Goal: Task Accomplishment & Management: Manage account settings

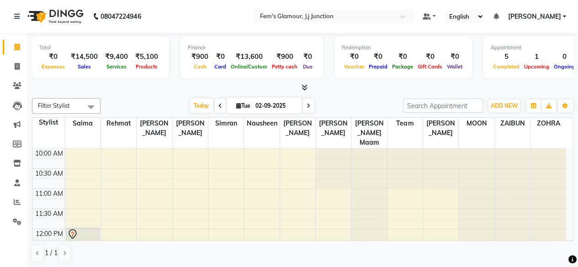
scroll to position [278, 0]
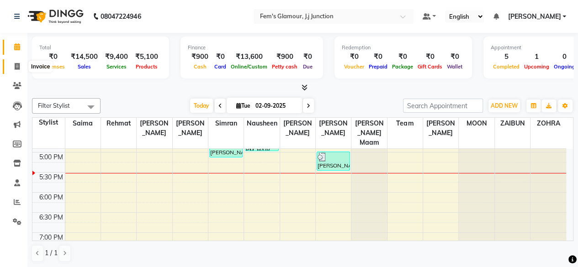
click at [18, 64] on icon at bounding box center [17, 66] width 5 height 7
select select "service"
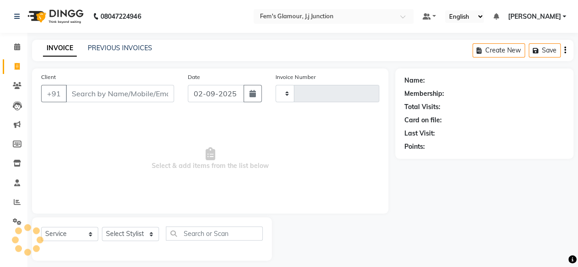
type input "1685"
select select "4132"
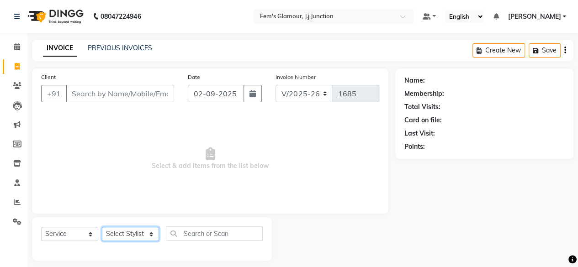
click at [127, 230] on select "Select Stylist fatima maam Imran Qureshi Lara Meraj maam MOON Nagma Nasreen Nau…" at bounding box center [130, 234] width 57 height 14
select select "76868"
click at [102, 227] on select "Select Stylist fatima maam Imran Qureshi Lara Meraj maam MOON Nagma Nasreen Nau…" at bounding box center [130, 234] width 57 height 14
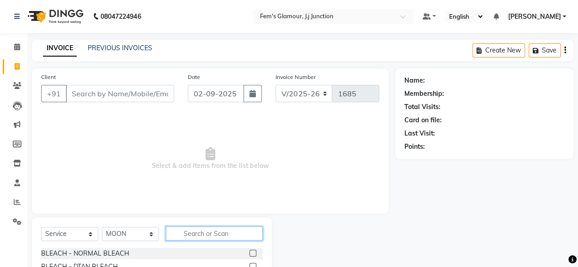
click at [199, 238] on input "text" at bounding box center [214, 234] width 97 height 14
type input "prot"
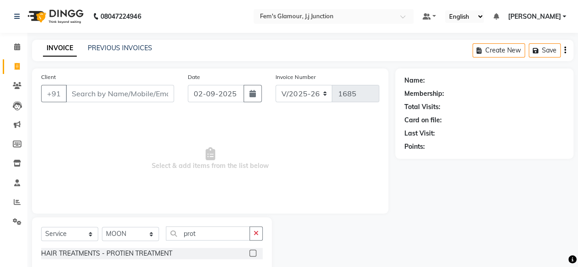
click at [251, 256] on label at bounding box center [253, 253] width 7 height 7
click at [251, 256] on input "checkbox" at bounding box center [253, 254] width 6 height 6
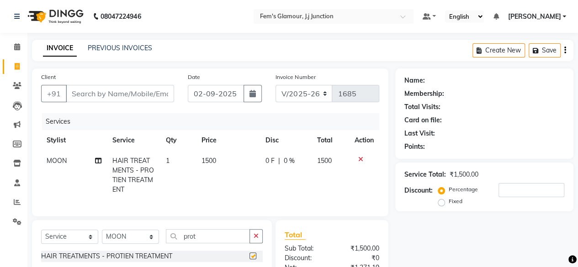
checkbox input "false"
click at [241, 242] on input "prot" at bounding box center [208, 237] width 84 height 14
type input "p"
type input "dand"
click at [254, 260] on label at bounding box center [253, 256] width 7 height 7
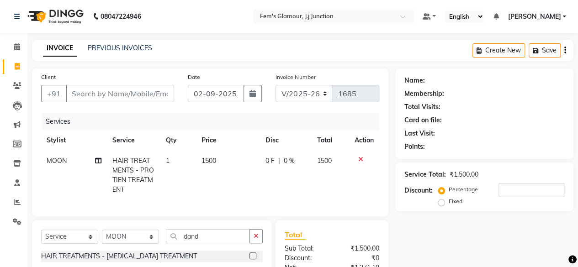
click at [254, 260] on input "checkbox" at bounding box center [253, 257] width 6 height 6
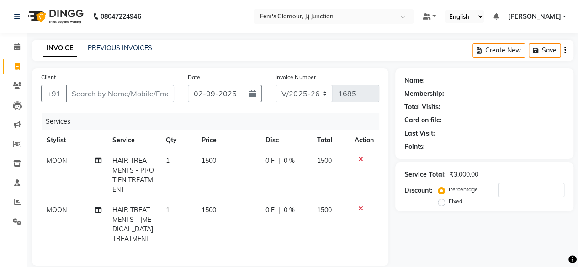
checkbox input "false"
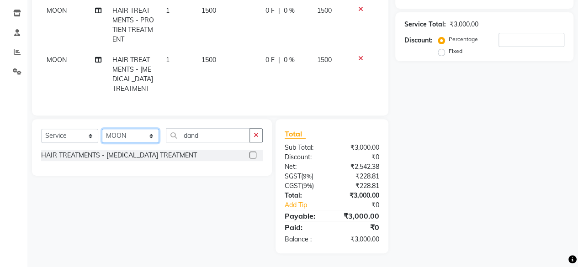
click at [130, 139] on select "Select Stylist fatima maam Imran Qureshi Lara Meraj maam MOON Nagma Nasreen Nau…" at bounding box center [130, 136] width 57 height 14
select select "21526"
click at [102, 129] on select "Select Stylist fatima maam Imran Qureshi Lara Meraj maam MOON Nagma Nasreen Nau…" at bounding box center [130, 136] width 57 height 14
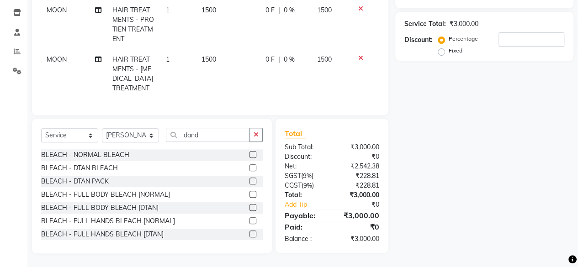
click at [74, 144] on div "Select Service Product Membership Package Voucher Prepaid Gift Card Select Styl…" at bounding box center [152, 138] width 222 height 21
click at [74, 135] on select "Select Service Product Membership Package Voucher Prepaid Gift Card" at bounding box center [69, 135] width 57 height 14
select select "product"
click at [41, 129] on select "Select Service Product Membership Package Voucher Prepaid Gift Card" at bounding box center [69, 135] width 57 height 14
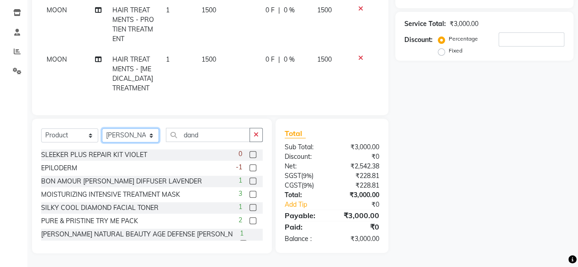
click at [153, 136] on select "Select Stylist fatima maam Imran Qureshi Lara Meraj maam MOON Nagma Nasreen Nau…" at bounding box center [130, 135] width 57 height 14
select select "22798"
click at [102, 129] on select "Select Stylist fatima maam Imran Qureshi Lara Meraj maam MOON Nagma Nasreen Nau…" at bounding box center [130, 135] width 57 height 14
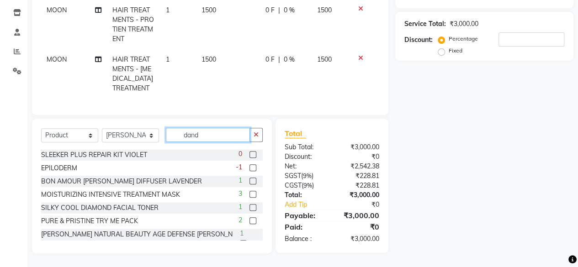
click at [215, 142] on input "dand" at bounding box center [208, 135] width 84 height 14
type input "d"
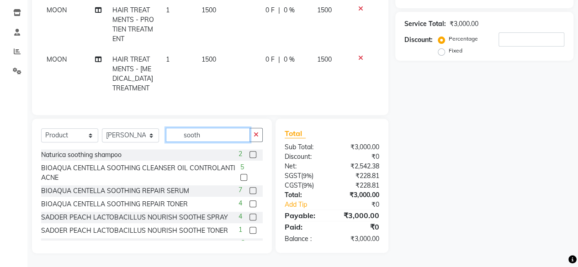
type input "sooth"
click at [250, 153] on label at bounding box center [253, 154] width 7 height 7
click at [250, 153] on input "checkbox" at bounding box center [253, 155] width 6 height 6
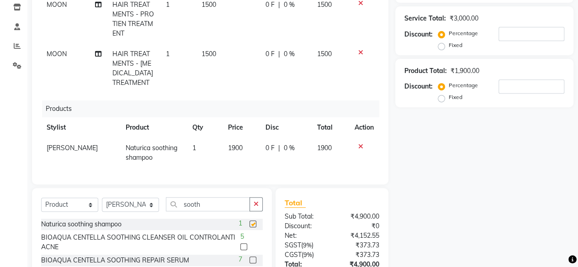
checkbox input "false"
click at [215, 205] on input "sooth" at bounding box center [208, 205] width 84 height 14
type input "s"
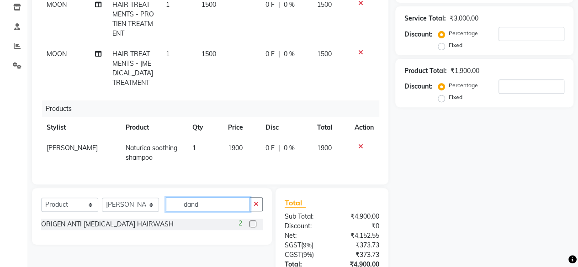
click at [222, 206] on input "dand" at bounding box center [208, 205] width 84 height 14
type input "d"
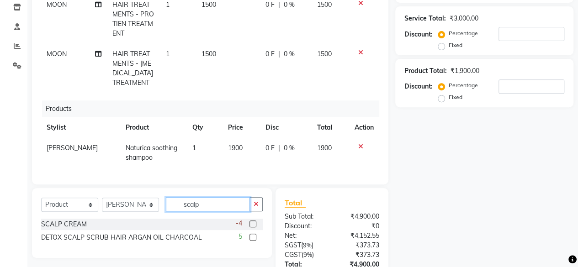
type input "scalp"
click at [255, 228] on label at bounding box center [253, 224] width 7 height 7
click at [255, 228] on input "checkbox" at bounding box center [253, 225] width 6 height 6
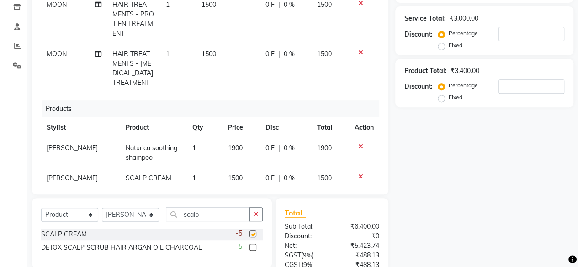
checkbox input "false"
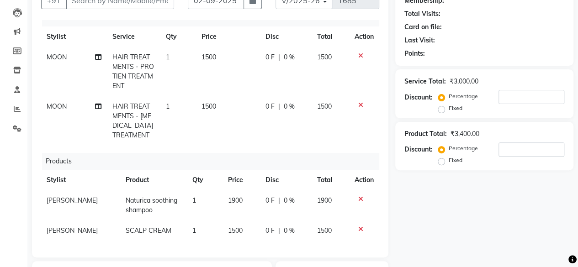
scroll to position [0, 0]
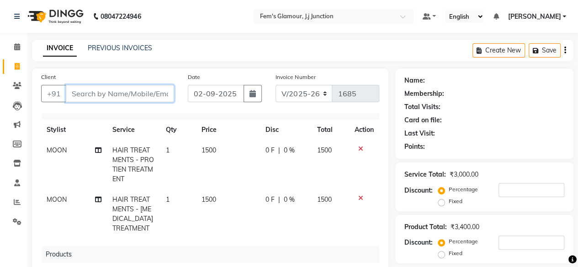
click at [147, 98] on input "Client" at bounding box center [120, 93] width 108 height 17
type input "9"
type input "0"
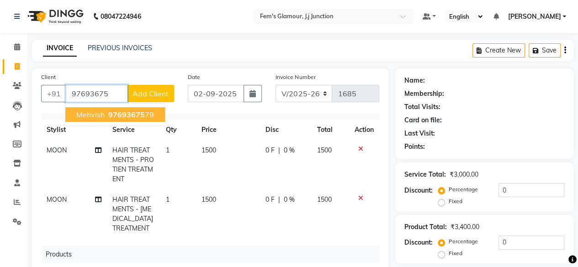
click at [144, 113] on ngb-highlight "97693675 79" at bounding box center [131, 114] width 48 height 9
type input "9769367579"
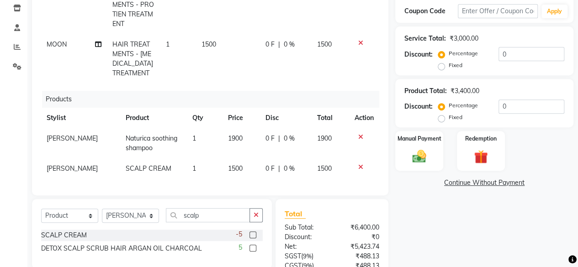
scroll to position [235, 0]
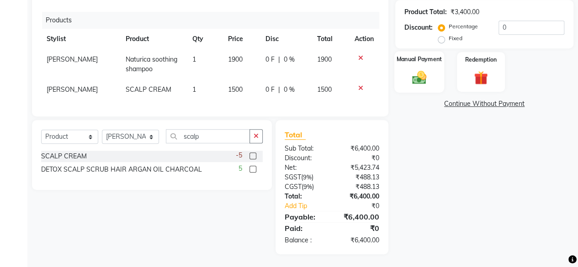
click at [422, 74] on img at bounding box center [419, 78] width 23 height 16
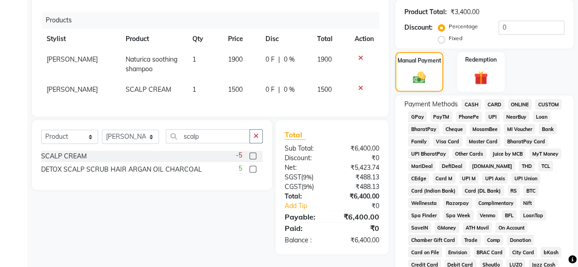
click at [473, 99] on span "CASH" at bounding box center [472, 104] width 20 height 11
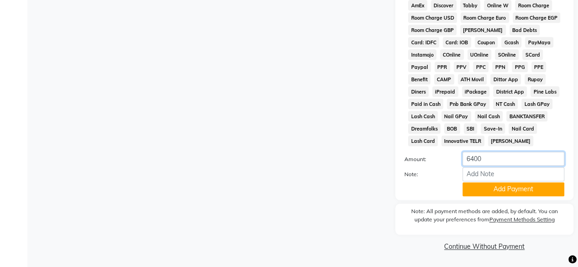
click at [497, 161] on input "6400" at bounding box center [514, 159] width 102 height 14
type input "6"
type input "3500"
click at [509, 186] on button "Add Payment" at bounding box center [514, 189] width 102 height 14
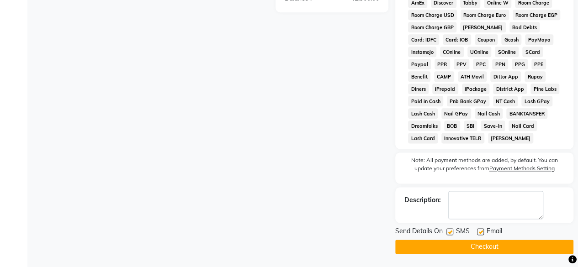
scroll to position [275, 0]
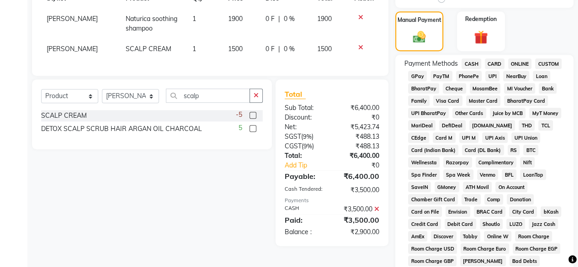
click at [419, 74] on span "GPay" at bounding box center [417, 76] width 19 height 11
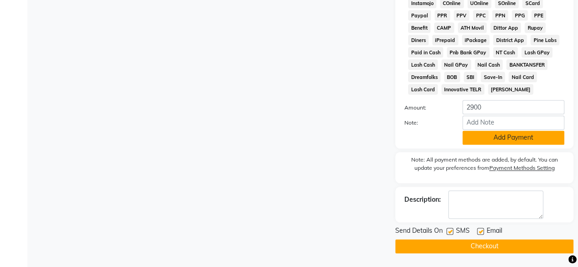
click at [501, 134] on button "Add Payment" at bounding box center [514, 138] width 102 height 14
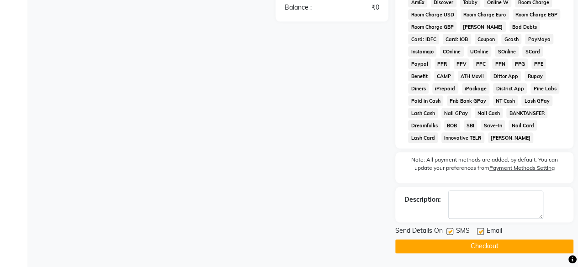
click at [497, 242] on button "Checkout" at bounding box center [485, 247] width 178 height 14
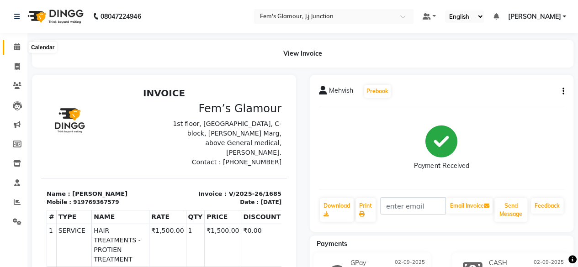
click at [15, 48] on icon at bounding box center [17, 46] width 6 height 7
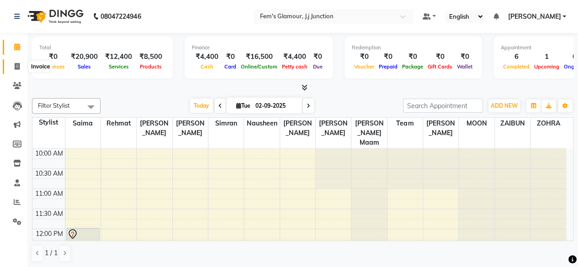
click at [16, 68] on icon at bounding box center [17, 66] width 5 height 7
select select "4132"
select select "service"
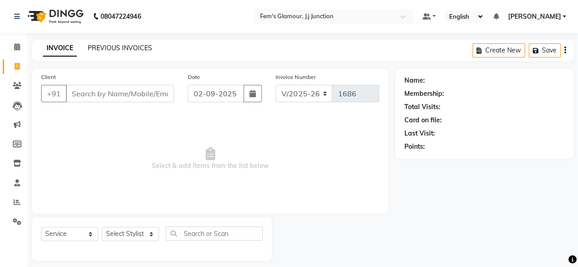
click at [118, 48] on link "PREVIOUS INVOICES" at bounding box center [120, 48] width 64 height 8
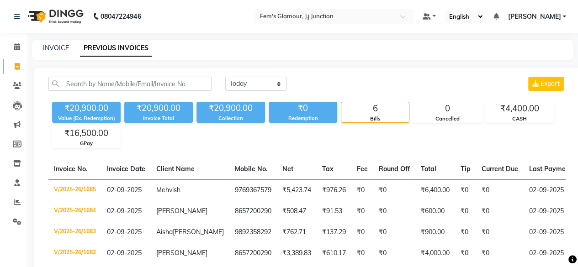
scroll to position [68, 0]
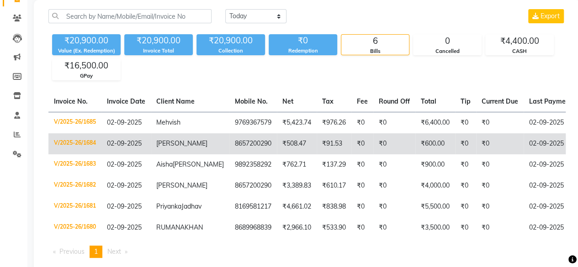
click at [524, 144] on td "02-09-2025" at bounding box center [559, 144] width 70 height 21
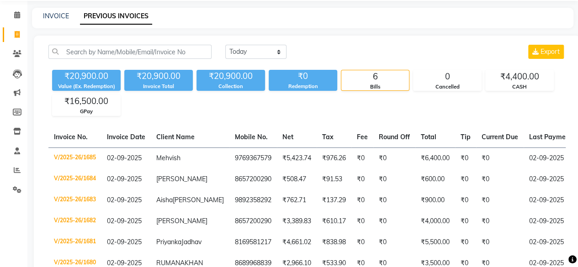
scroll to position [13, 0]
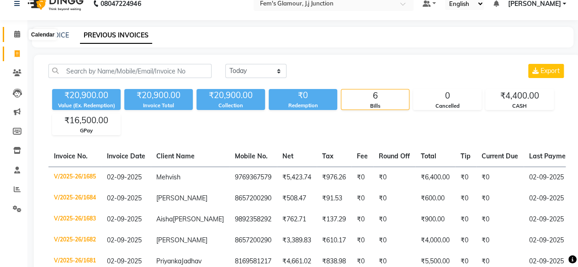
click at [12, 34] on span at bounding box center [17, 34] width 16 height 11
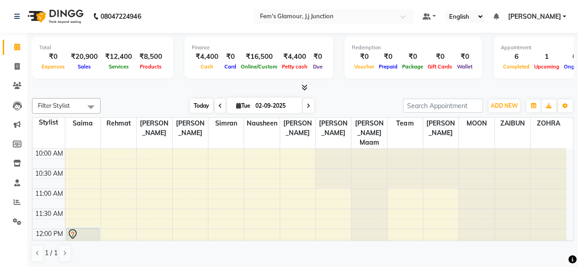
click at [199, 105] on span "Today" at bounding box center [201, 106] width 23 height 14
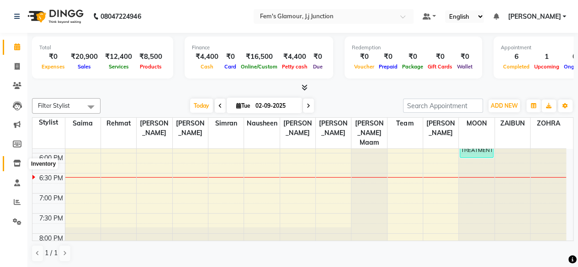
click at [14, 159] on span at bounding box center [17, 164] width 16 height 11
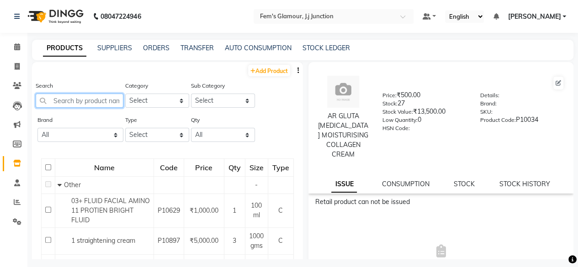
click at [75, 102] on input "text" at bounding box center [80, 101] width 88 height 14
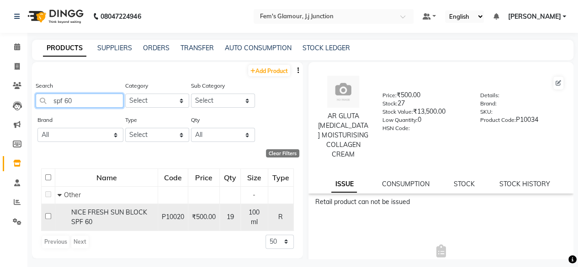
type input "spf 60"
click at [86, 222] on span "NICE FRESH SUN BLOCK SPF 60" at bounding box center [109, 218] width 76 height 18
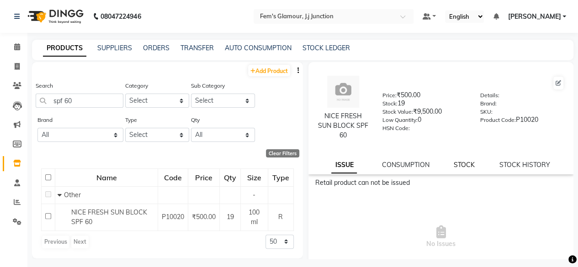
click at [458, 162] on link "STOCK" at bounding box center [464, 165] width 21 height 8
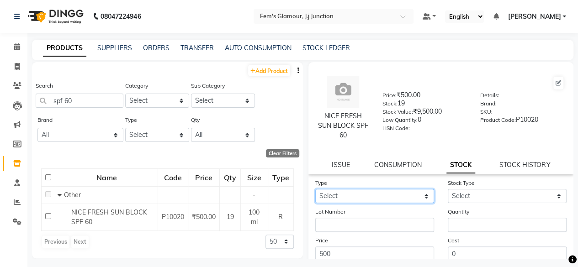
drag, startPoint x: 407, startPoint y: 200, endPoint x: 348, endPoint y: 222, distance: 62.7
click at [348, 222] on form "Type Select In Out Stock Type Select Lot Number Quantity Price 500 Cost 0 Date …" at bounding box center [442, 243] width 252 height 130
select select "in"
click at [316, 189] on select "Select In Out" at bounding box center [375, 196] width 119 height 14
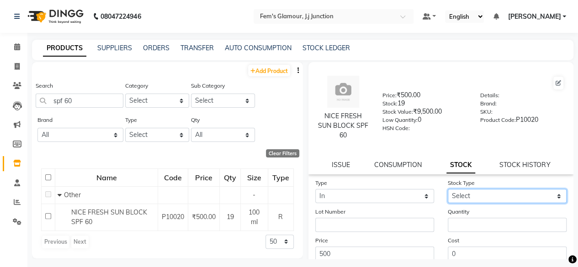
drag, startPoint x: 464, startPoint y: 193, endPoint x: 455, endPoint y: 223, distance: 31.1
click at [455, 223] on form "Type Select In Out Stock Type Select New Stock Adjustment Return Other Lot Numb…" at bounding box center [442, 243] width 252 height 130
select select "new stock"
click at [448, 189] on select "Select New Stock Adjustment Return Other" at bounding box center [507, 196] width 119 height 14
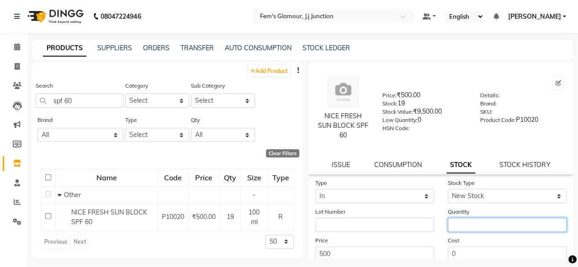
click at [455, 223] on input "number" at bounding box center [507, 225] width 119 height 14
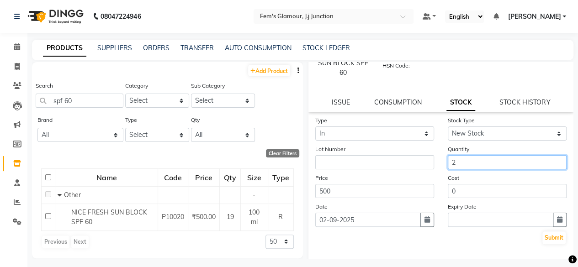
scroll to position [63, 0]
type input "2"
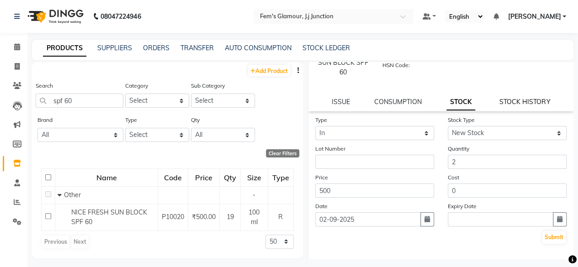
click at [532, 99] on link "STOCK HISTORY" at bounding box center [525, 102] width 51 height 8
select select "all"
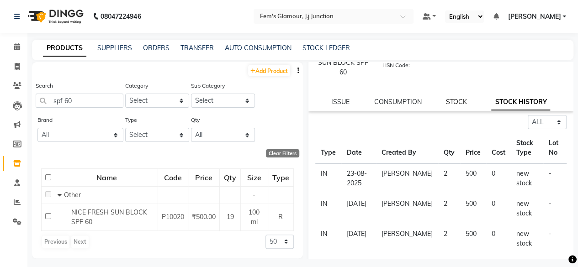
click at [455, 103] on link "STOCK" at bounding box center [456, 102] width 21 height 8
select select "in"
select select "new stock"
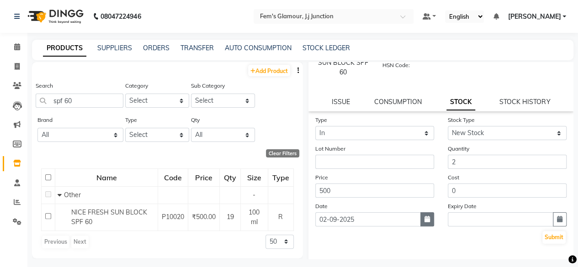
click at [425, 217] on icon "button" at bounding box center [427, 219] width 5 height 6
select select "9"
select select "2025"
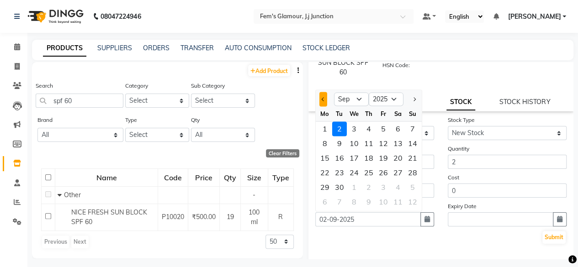
click at [321, 106] on button "Previous month" at bounding box center [324, 99] width 8 height 15
select select "8"
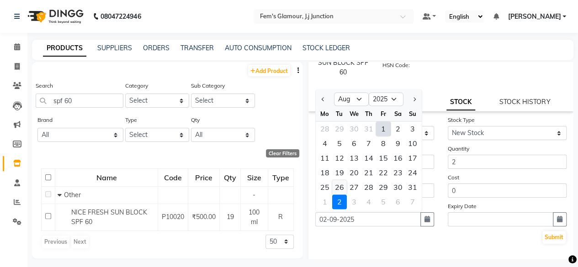
click at [337, 185] on div "26" at bounding box center [339, 187] width 15 height 15
type input "26-08-2025"
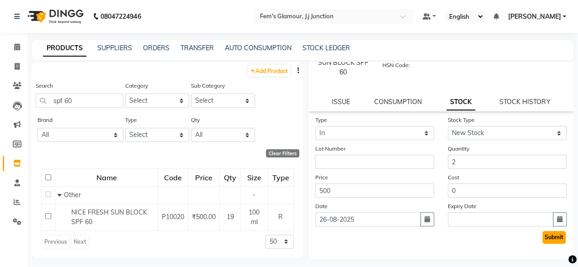
click at [548, 234] on button "Submit" at bounding box center [554, 237] width 23 height 13
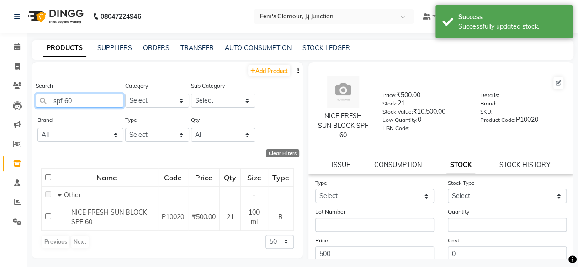
click at [104, 99] on input "spf 60" at bounding box center [80, 101] width 88 height 14
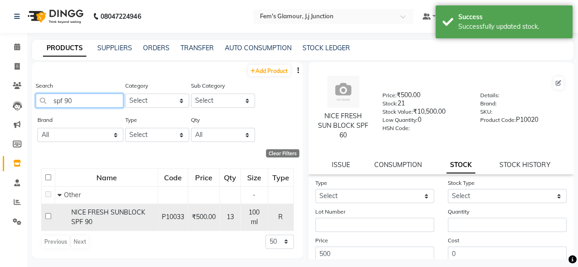
type input "spf 90"
click at [90, 220] on span "NICE FRESH SUNBLOCK SPF 90" at bounding box center [108, 218] width 74 height 18
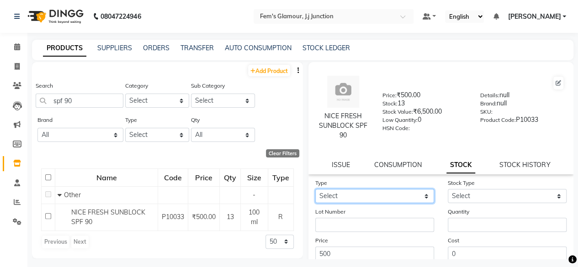
drag, startPoint x: 357, startPoint y: 190, endPoint x: 343, endPoint y: 216, distance: 29.5
click at [343, 216] on form "Type Select In Out Stock Type Select New Stock Adjustment Return Other Lot Numb…" at bounding box center [442, 243] width 252 height 130
select select "in"
click at [316, 189] on select "Select In Out" at bounding box center [375, 196] width 119 height 14
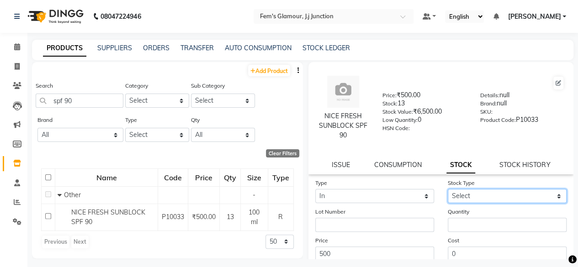
click at [475, 191] on select "Select New Stock Adjustment Return Other" at bounding box center [507, 196] width 119 height 14
select select "new stock"
click at [448, 189] on select "Select New Stock Adjustment Return Other" at bounding box center [507, 196] width 119 height 14
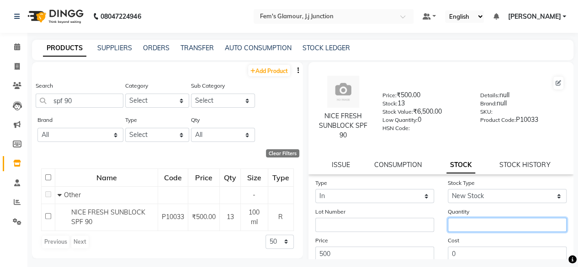
click at [466, 222] on input "number" at bounding box center [507, 225] width 119 height 14
type input "2"
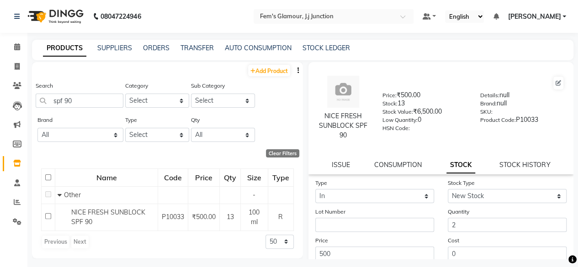
click at [448, 239] on label "Cost" at bounding box center [453, 241] width 11 height 8
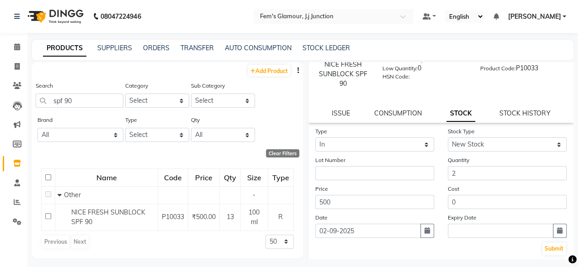
scroll to position [52, 0]
click at [425, 231] on icon "button" at bounding box center [427, 230] width 5 height 6
select select "9"
select select "2025"
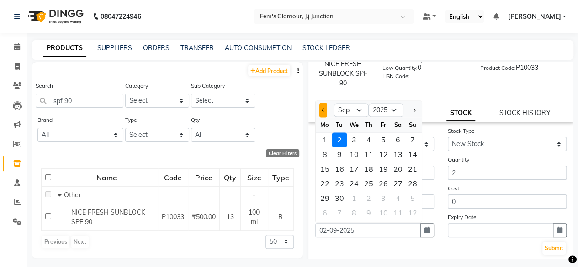
click at [321, 109] on button "Previous month" at bounding box center [324, 110] width 8 height 15
select select "8"
click at [344, 198] on div "26" at bounding box center [339, 198] width 15 height 15
type input "26-08-2025"
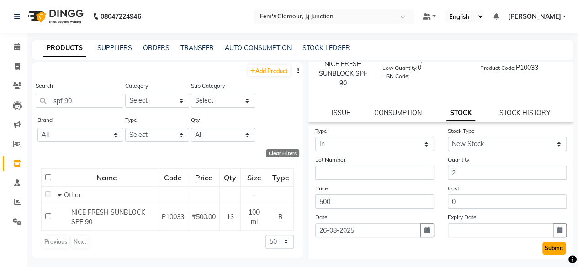
click at [543, 247] on button "Submit" at bounding box center [554, 248] width 23 height 13
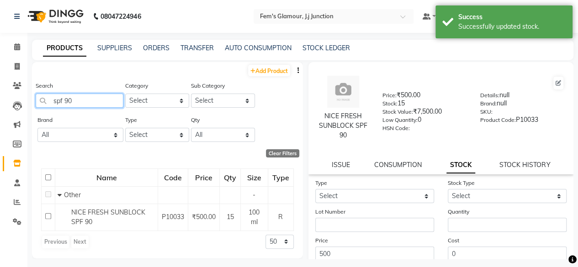
click at [92, 105] on input "spf 90" at bounding box center [80, 101] width 88 height 14
type input "s"
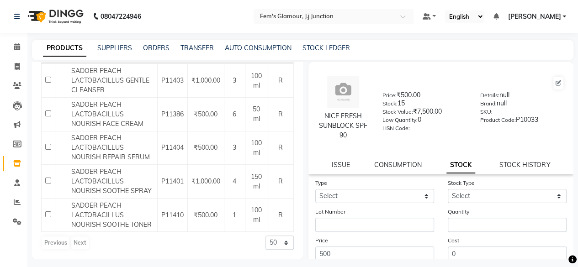
scroll to position [177, 0]
type input "SADOER PEACH L"
click at [107, 229] on span "SADOER PEACH LACTOBACILLUS NOURISH SOOTHE TONER" at bounding box center [111, 215] width 80 height 27
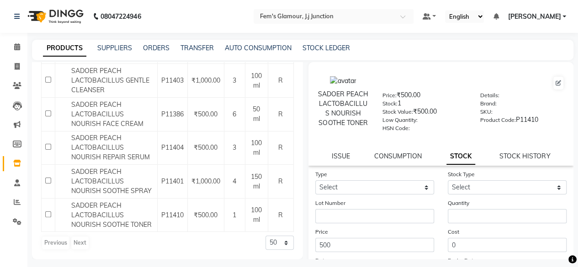
scroll to position [0, 0]
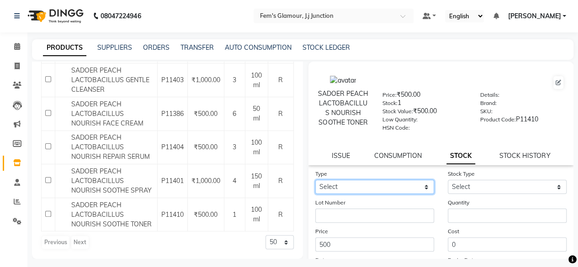
click at [356, 192] on select "Select In Out" at bounding box center [375, 187] width 119 height 14
select select "in"
click at [316, 186] on select "Select In Out" at bounding box center [375, 187] width 119 height 14
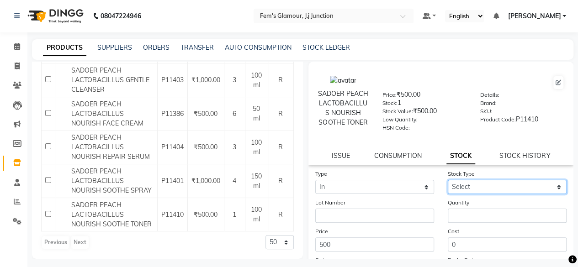
drag, startPoint x: 473, startPoint y: 197, endPoint x: 459, endPoint y: 214, distance: 21.7
click at [459, 214] on form "Type Select In Out Stock Type Select New Stock Adjustment Return Other Lot Numb…" at bounding box center [442, 234] width 252 height 130
select select "new stock"
click at [448, 186] on select "Select New Stock Adjustment Return Other" at bounding box center [507, 187] width 119 height 14
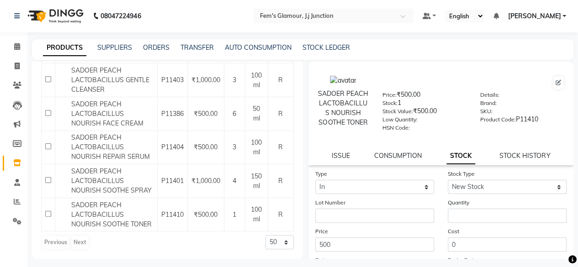
click at [459, 214] on div "Quantity" at bounding box center [507, 210] width 133 height 25
click at [459, 215] on input "number" at bounding box center [507, 216] width 119 height 14
type input "1"
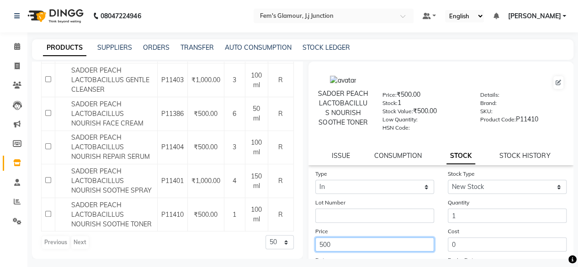
click at [424, 246] on input "500" at bounding box center [375, 245] width 119 height 14
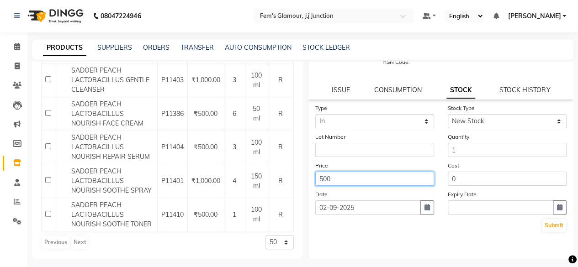
scroll to position [73, 0]
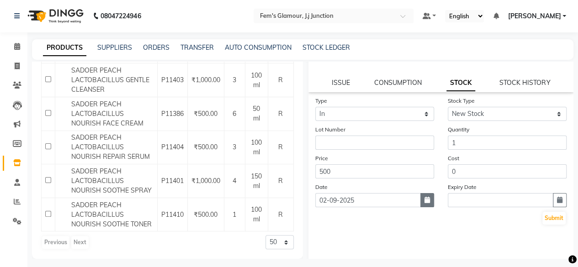
click at [425, 203] on icon "button" at bounding box center [427, 200] width 5 height 6
select select "9"
select select "2025"
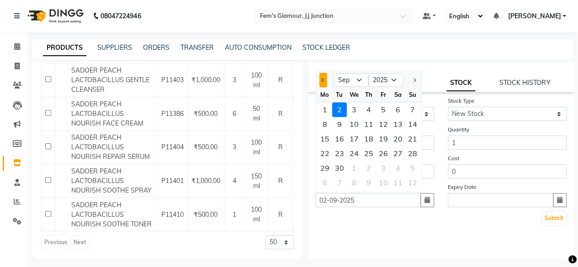
click at [324, 82] on span "Previous month" at bounding box center [323, 80] width 4 height 4
select select "8"
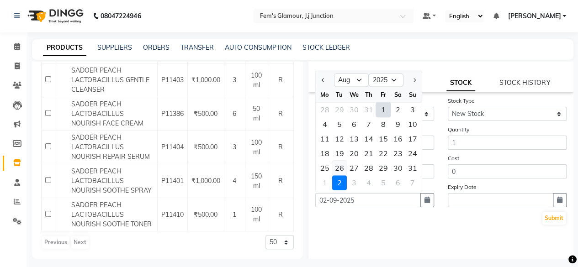
click at [342, 173] on div "26" at bounding box center [339, 168] width 15 height 15
type input "26-08-2025"
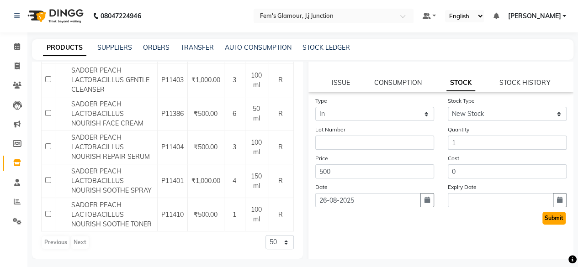
click at [557, 223] on button "Submit" at bounding box center [554, 218] width 23 height 13
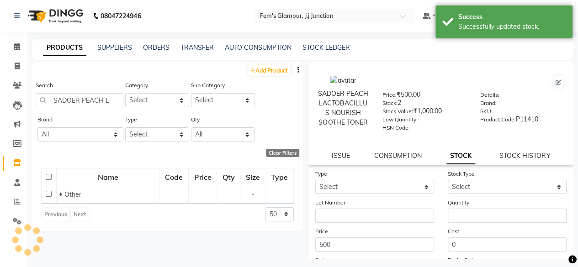
scroll to position [0, 0]
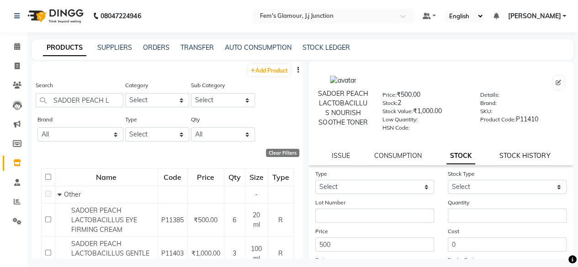
click at [531, 160] on link "STOCK HISTORY" at bounding box center [525, 156] width 51 height 8
select select "all"
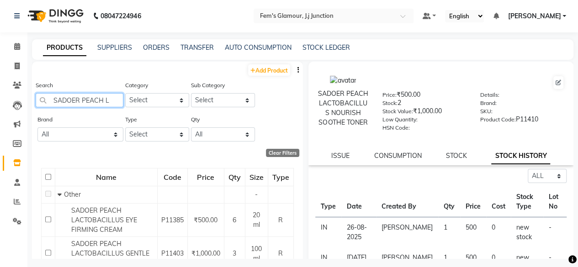
click at [112, 102] on input "SADOER PEACH L" at bounding box center [80, 100] width 88 height 14
type input "S"
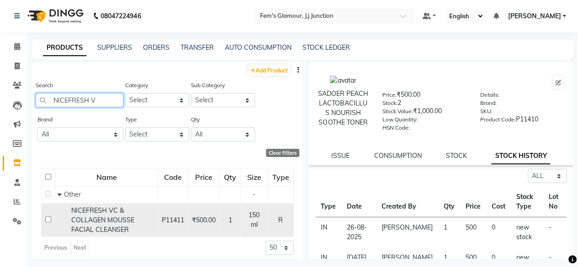
type input "NICEFRESH V"
click at [139, 228] on div "NICEFRESH VC & COLLAGEN MOUSSE FACIAL CLEANSER" at bounding box center [107, 220] width 98 height 29
select select "all"
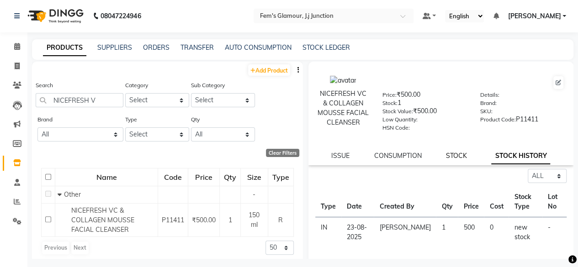
click at [455, 160] on link "STOCK" at bounding box center [456, 156] width 21 height 8
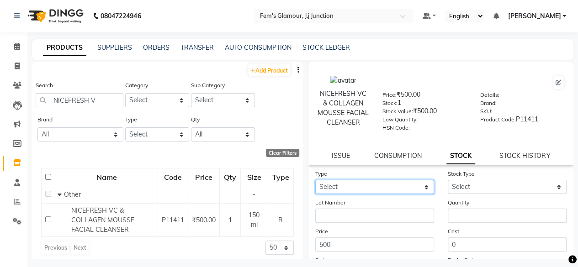
click at [396, 194] on select "Select In Out" at bounding box center [375, 187] width 119 height 14
select select "in"
click at [316, 186] on select "Select In Out" at bounding box center [375, 187] width 119 height 14
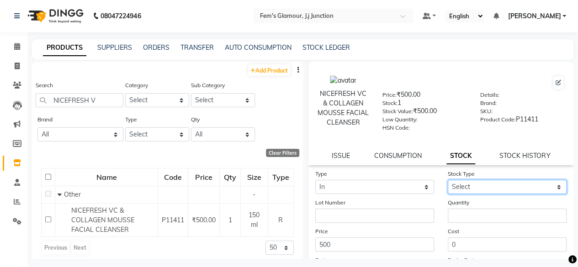
drag, startPoint x: 460, startPoint y: 194, endPoint x: 449, endPoint y: 216, distance: 23.9
click at [449, 216] on form "Type Select In Out Stock Type Select New Stock Adjustment Return Other Lot Numb…" at bounding box center [442, 234] width 252 height 130
select select "new stock"
click at [448, 186] on select "Select New Stock Adjustment Return Other" at bounding box center [507, 187] width 119 height 14
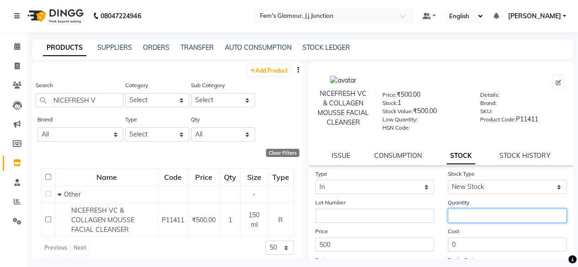
click at [449, 216] on input "number" at bounding box center [507, 216] width 119 height 14
type input "1"
click at [441, 233] on div "Cost 0" at bounding box center [507, 239] width 133 height 25
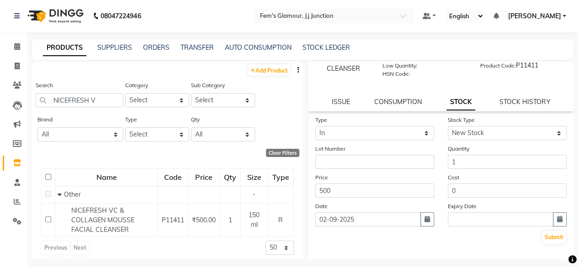
click at [432, 227] on div "Date 02-09-2025" at bounding box center [375, 214] width 133 height 25
click at [425, 223] on icon "button" at bounding box center [427, 219] width 5 height 6
select select "9"
select select "2025"
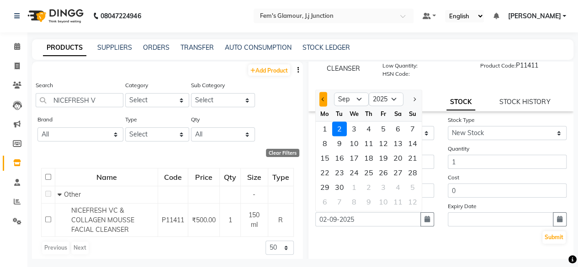
click at [320, 105] on button "Previous month" at bounding box center [324, 99] width 8 height 15
select select "8"
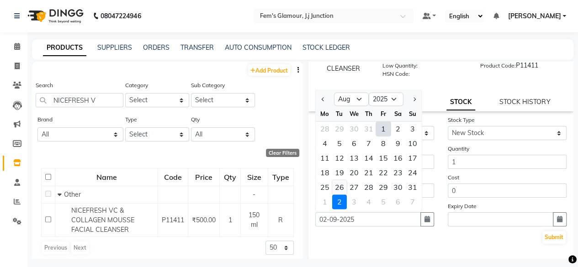
click at [342, 191] on div "26" at bounding box center [339, 187] width 15 height 15
type input "26-08-2025"
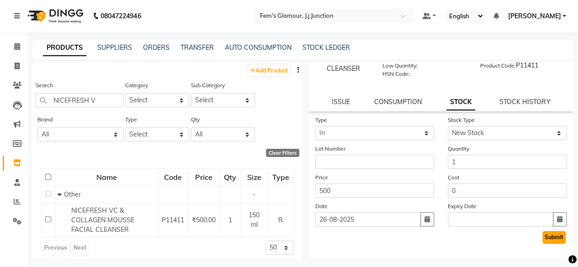
click at [549, 237] on button "Submit" at bounding box center [554, 237] width 23 height 13
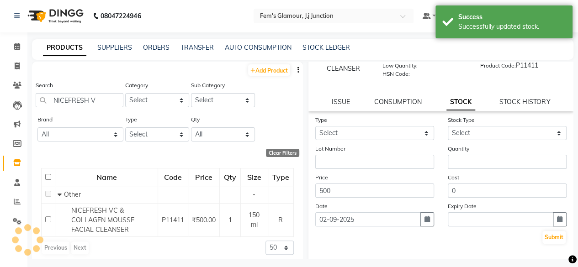
scroll to position [0, 0]
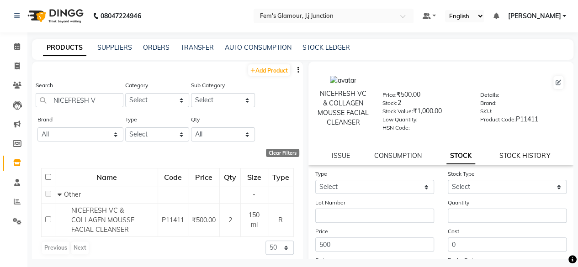
click at [505, 160] on link "STOCK HISTORY" at bounding box center [525, 156] width 51 height 8
select select "all"
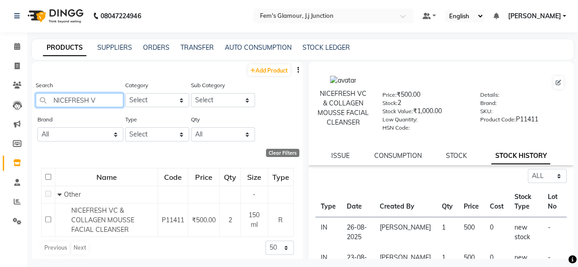
click at [107, 99] on input "NICEFRESH V" at bounding box center [80, 100] width 88 height 14
type input "N"
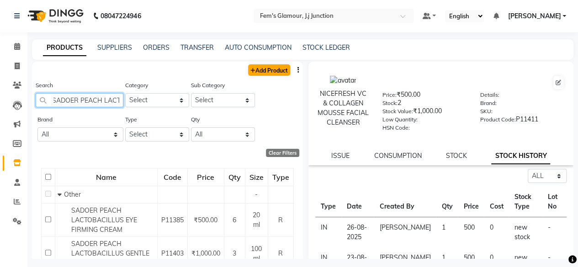
type input "SADOER PEACH LACT"
click at [265, 73] on link "Add Product" at bounding box center [269, 69] width 42 height 11
select select "true"
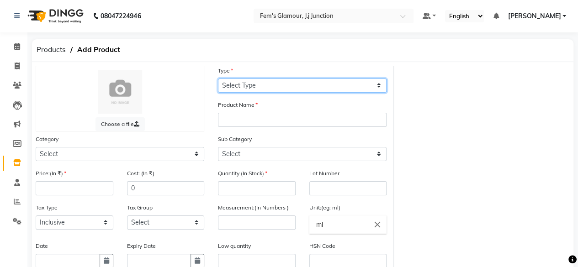
click at [230, 87] on select "Select Type Both Retail Consumable" at bounding box center [302, 86] width 169 height 14
select select "R"
click at [218, 79] on select "Select Type Both Retail Consumable" at bounding box center [302, 86] width 169 height 14
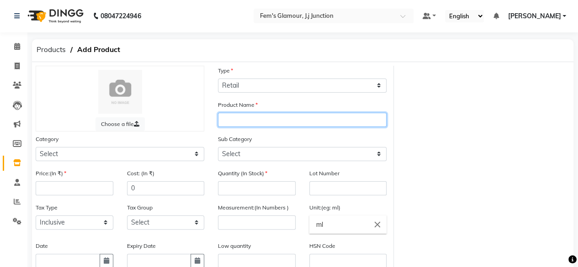
click at [231, 124] on input "text" at bounding box center [302, 120] width 169 height 14
type input "SADOER PEACH LACTOBACILLUS NOURISH HANDCREAM"
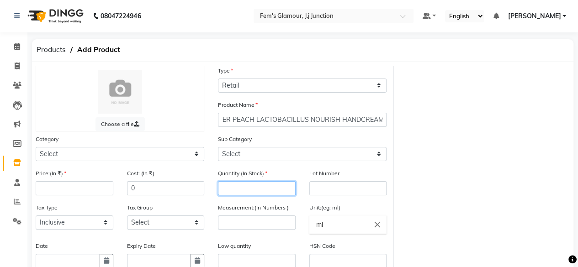
scroll to position [0, 0]
click at [241, 193] on input "number" at bounding box center [257, 189] width 78 height 14
type input "3"
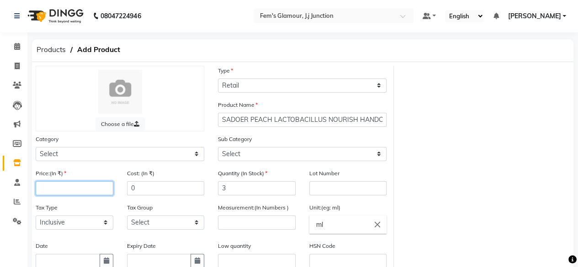
click at [94, 187] on input "number" at bounding box center [75, 189] width 78 height 14
type input "500"
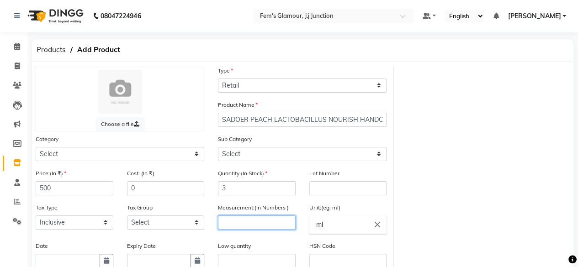
click at [219, 229] on input "number" at bounding box center [257, 223] width 78 height 14
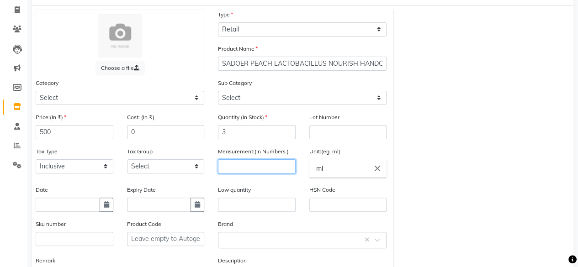
scroll to position [58, 0]
click at [103, 208] on button "button" at bounding box center [107, 204] width 14 height 14
select select "9"
select select "2025"
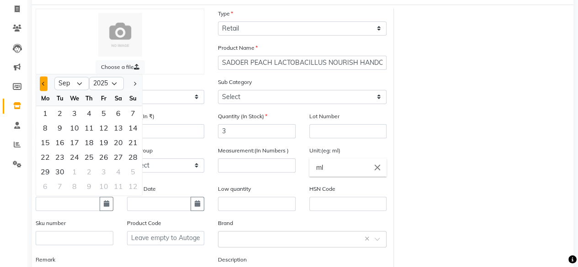
click at [41, 86] on button "Previous month" at bounding box center [44, 83] width 8 height 15
select select "8"
click at [63, 174] on div "26" at bounding box center [60, 172] width 15 height 15
type input "26-08-2025"
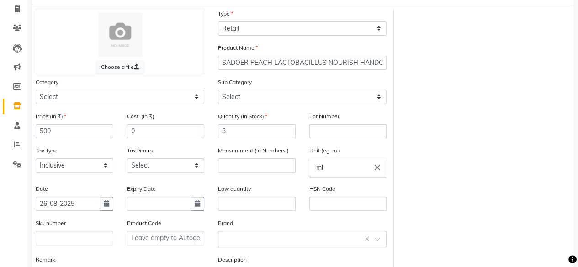
scroll to position [132, 0]
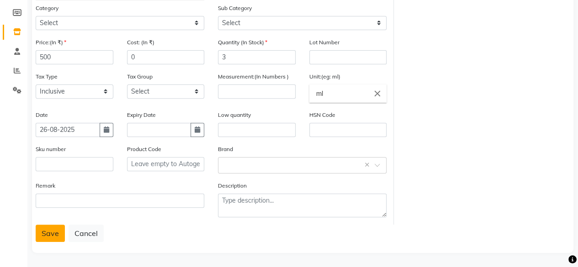
click at [45, 227] on button "Save" at bounding box center [50, 233] width 29 height 17
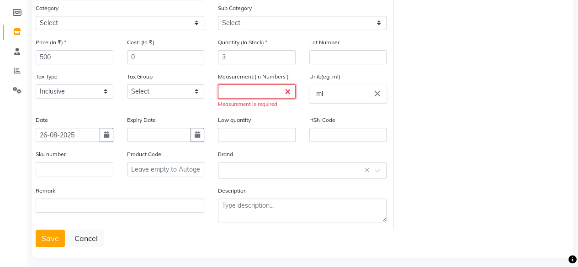
click at [248, 91] on input "number" at bounding box center [257, 92] width 78 height 14
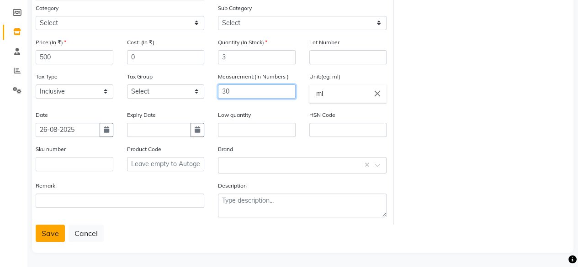
type input "30"
click at [48, 230] on button "Save" at bounding box center [50, 233] width 29 height 17
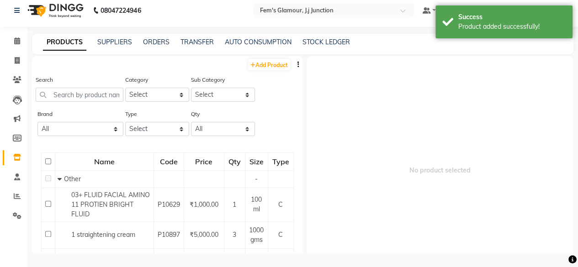
scroll to position [5, 0]
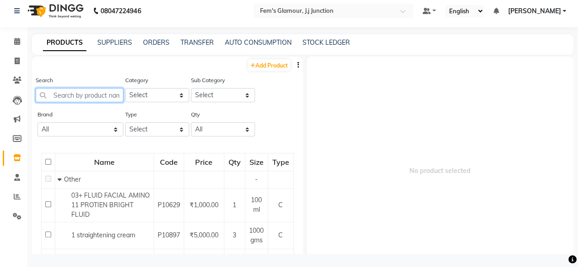
click at [99, 96] on input "text" at bounding box center [80, 95] width 88 height 14
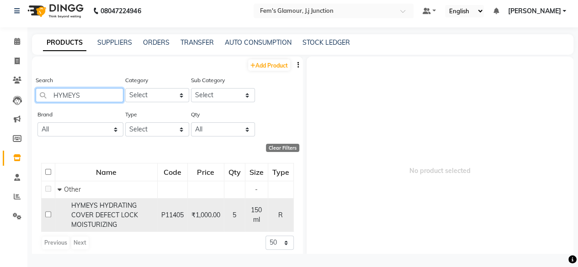
type input "HYMEYS"
click at [91, 224] on span "HYMEYS HYDRATING COVER DEFECT LOCK MOISTURIZING" at bounding box center [104, 215] width 67 height 27
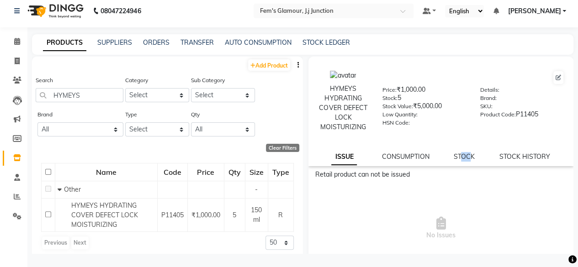
drag, startPoint x: 459, startPoint y: 156, endPoint x: 467, endPoint y: 162, distance: 10.2
click at [467, 162] on div "HYMEYS HYDRATING COVER DEFECT LOCK MOISTURIZING Price: ₹1,000.00 Stock: 5 Stock…" at bounding box center [442, 112] width 266 height 110
click at [465, 157] on link "STOCK" at bounding box center [464, 157] width 21 height 8
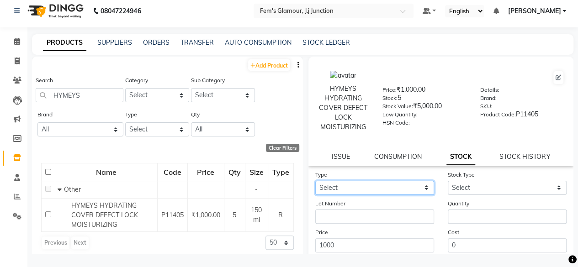
drag, startPoint x: 396, startPoint y: 189, endPoint x: 360, endPoint y: 214, distance: 43.9
click at [360, 214] on form "Type Select In Out Stock Type Select Lot Number Quantity Price 1000 Cost 0 Date…" at bounding box center [442, 235] width 252 height 130
select select "in"
click at [316, 181] on select "Select In Out" at bounding box center [375, 188] width 119 height 14
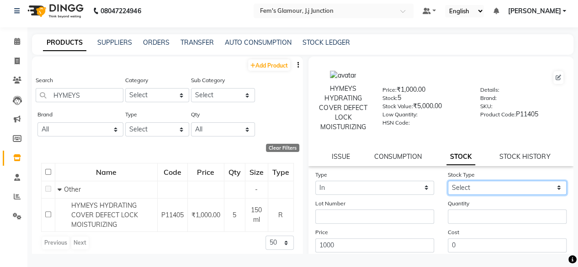
click at [466, 182] on select "Select New Stock Adjustment Return Other" at bounding box center [507, 188] width 119 height 14
select select "new stock"
click at [448, 181] on select "Select New Stock Adjustment Return Other" at bounding box center [507, 188] width 119 height 14
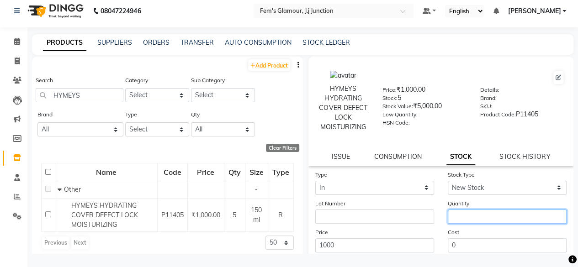
click at [459, 215] on input "number" at bounding box center [507, 217] width 119 height 14
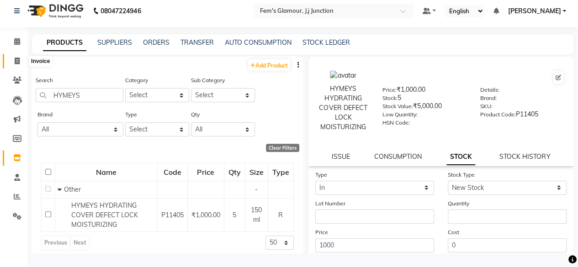
click at [19, 60] on icon at bounding box center [17, 61] width 5 height 7
select select "service"
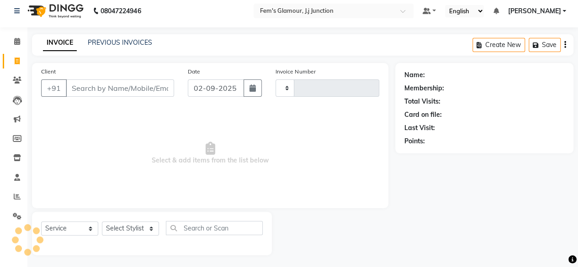
type input "1686"
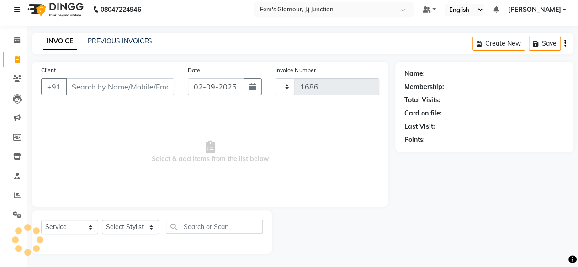
select select "4132"
click at [152, 89] on input "Client" at bounding box center [120, 86] width 108 height 17
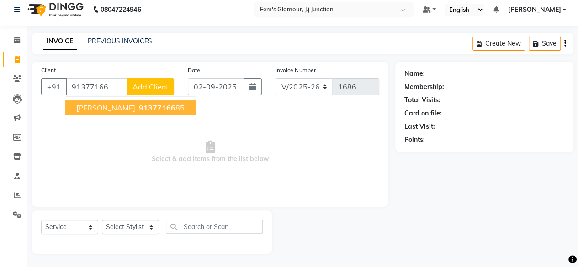
click at [154, 104] on ngb-highlight "91377166 85" at bounding box center [161, 107] width 48 height 9
type input "9137716685"
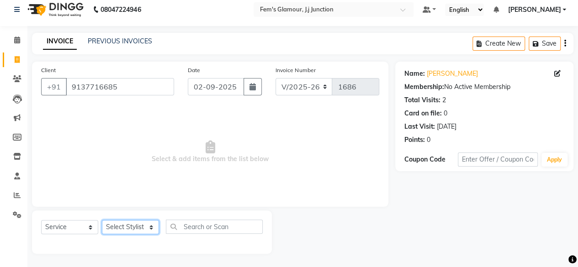
click at [135, 224] on select "Select Stylist fatima maam Imran Qureshi Lara Meraj maam MOON Nagma Nasreen Nau…" at bounding box center [130, 227] width 57 height 14
select select "21524"
click at [102, 220] on select "Select Stylist fatima maam Imran Qureshi Lara Meraj maam MOON Nagma Nasreen Nau…" at bounding box center [130, 227] width 57 height 14
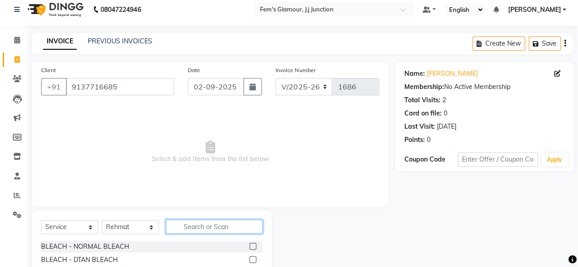
click at [251, 230] on input "text" at bounding box center [214, 227] width 97 height 14
type input "KERA"
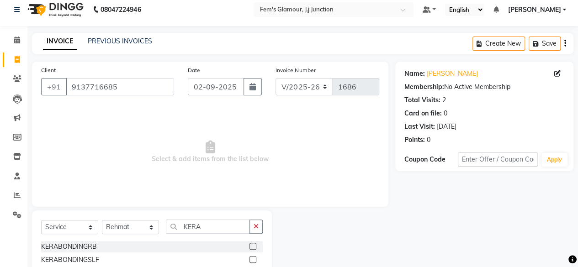
click at [250, 259] on label at bounding box center [253, 260] width 7 height 7
click at [250, 259] on input "checkbox" at bounding box center [253, 260] width 6 height 6
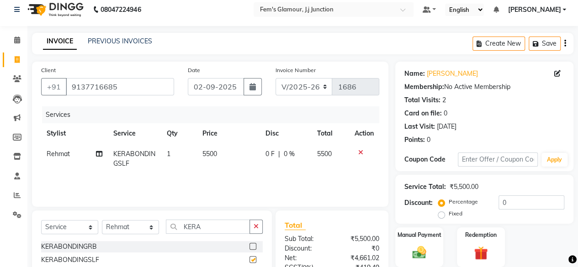
checkbox input "false"
click at [64, 152] on span "Rehmat" at bounding box center [58, 154] width 23 height 8
select select "21524"
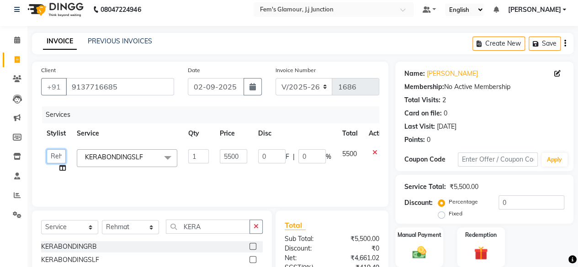
click at [64, 152] on select "fatima maam Imran Qureshi Lara Meraj maam MOON Nagma Nasreen Nausheen Rehmat Sa…" at bounding box center [56, 157] width 19 height 14
select select "21534"
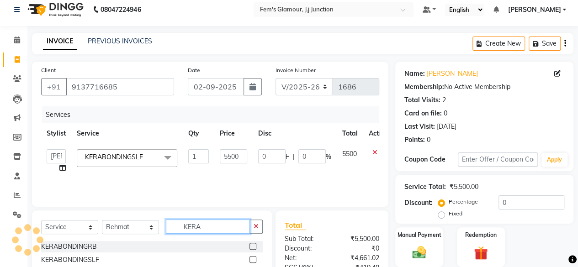
click at [209, 231] on input "KERA" at bounding box center [208, 227] width 84 height 14
type input "K"
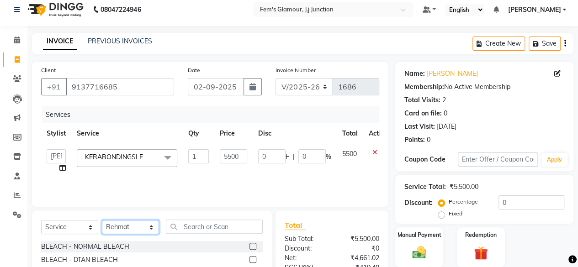
click at [153, 223] on select "Select Stylist fatima maam Imran Qureshi Lara Meraj maam MOON Nagma Nasreen Nau…" at bounding box center [130, 227] width 57 height 14
select select "21534"
click at [102, 220] on select "Select Stylist fatima maam Imran Qureshi Lara Meraj maam MOON Nagma Nasreen Nau…" at bounding box center [130, 227] width 57 height 14
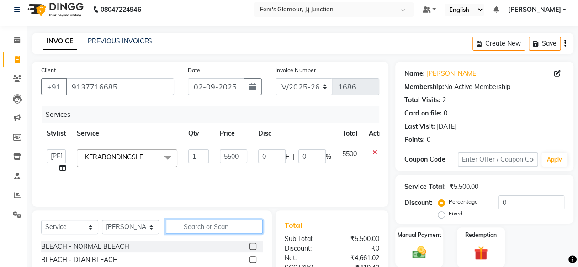
click at [203, 222] on input "text" at bounding box center [214, 227] width 97 height 14
type input "EYE"
click at [255, 260] on label at bounding box center [253, 260] width 7 height 7
click at [255, 260] on input "checkbox" at bounding box center [253, 260] width 6 height 6
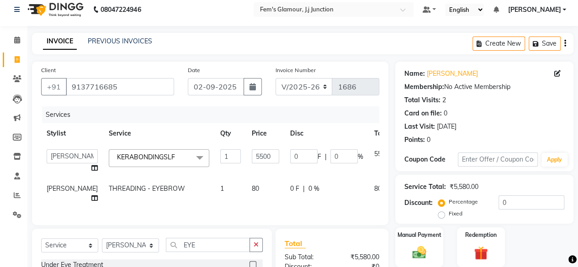
checkbox input "false"
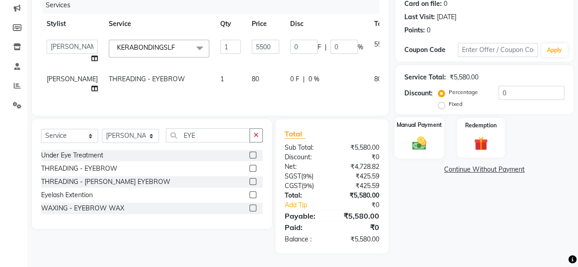
click at [427, 148] on div "Manual Payment" at bounding box center [420, 138] width 50 height 42
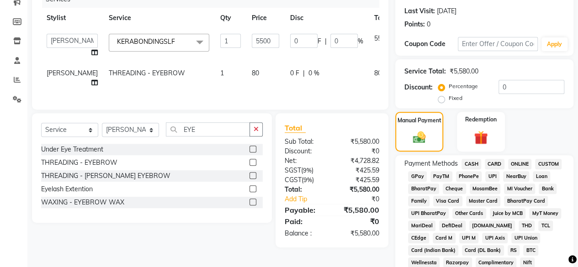
click at [468, 160] on span "CASH" at bounding box center [472, 164] width 20 height 11
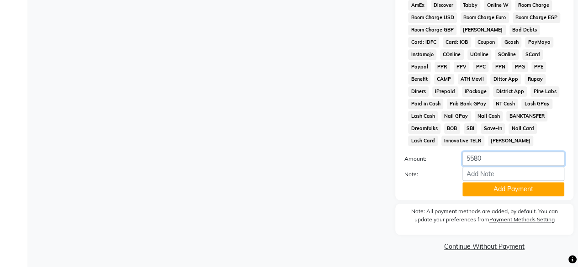
click at [518, 156] on input "5580" at bounding box center [514, 159] width 102 height 14
type input "5500"
click at [504, 184] on button "Add Payment" at bounding box center [514, 189] width 102 height 14
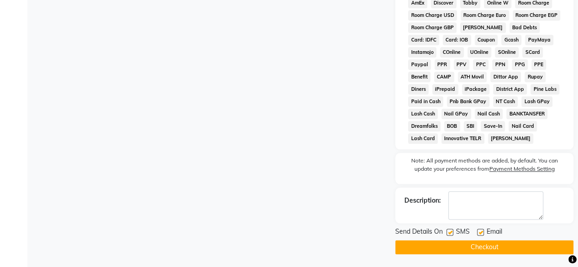
scroll to position [223, 0]
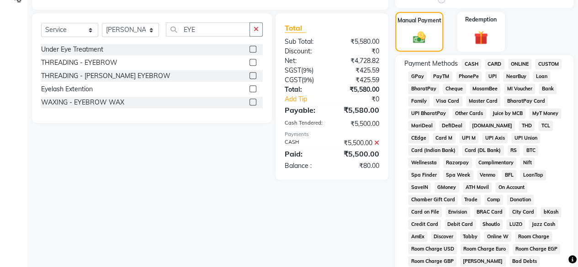
click at [420, 73] on span "GPay" at bounding box center [417, 76] width 19 height 11
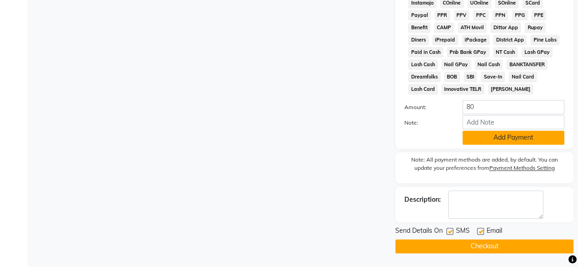
click at [541, 138] on button "Add Payment" at bounding box center [514, 138] width 102 height 14
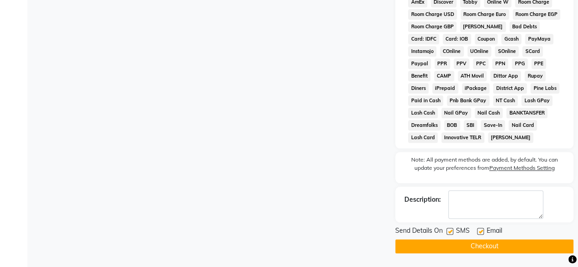
click at [521, 246] on button "Checkout" at bounding box center [485, 247] width 178 height 14
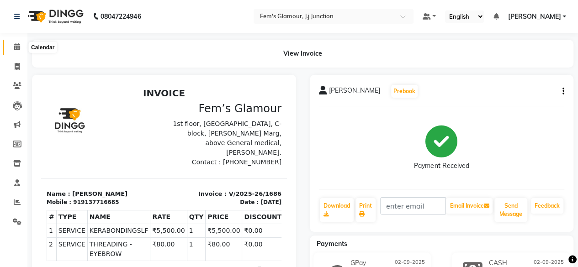
click at [17, 43] on span at bounding box center [17, 47] width 16 height 11
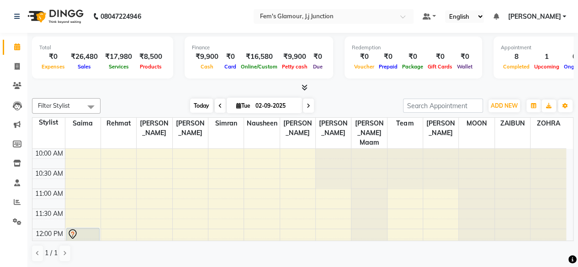
click at [201, 110] on span "Today" at bounding box center [201, 106] width 23 height 14
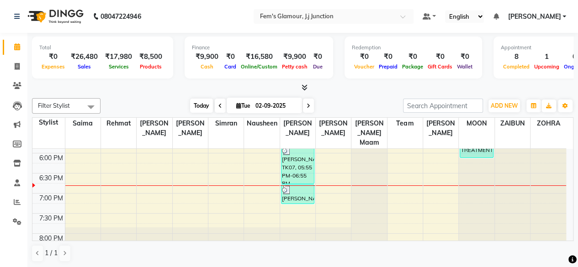
click at [197, 107] on span "Today" at bounding box center [201, 106] width 23 height 14
click at [381, 111] on div "Today Tue 02-09-2025" at bounding box center [252, 106] width 294 height 14
click at [197, 108] on span "Today" at bounding box center [201, 106] width 23 height 14
click at [20, 64] on span at bounding box center [17, 67] width 16 height 11
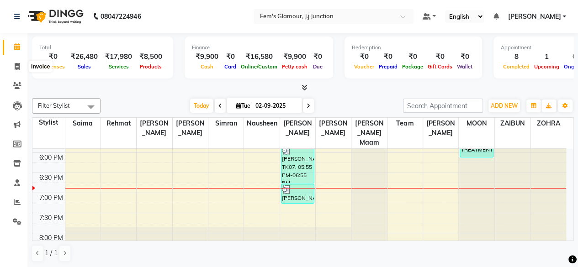
select select "service"
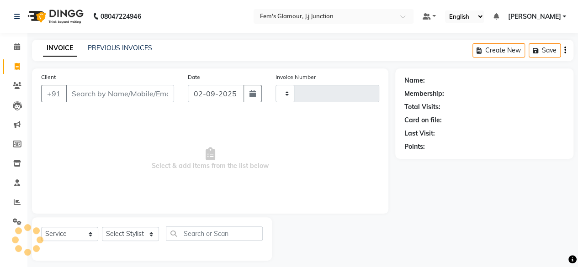
type input "1687"
select select "4132"
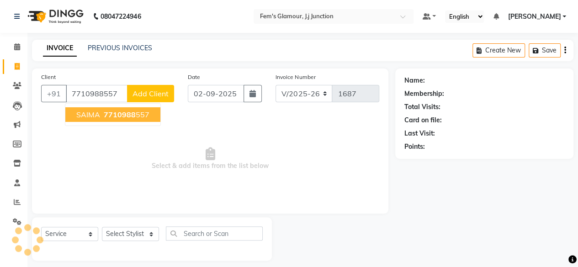
type input "7710988557"
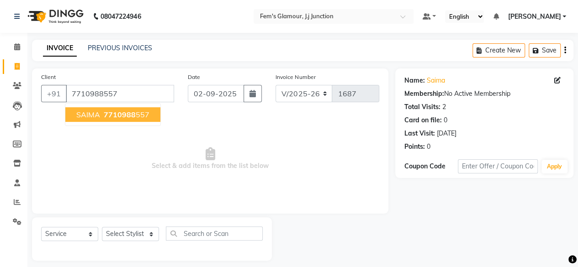
click at [134, 117] on ngb-highlight "7710988 557" at bounding box center [126, 114] width 48 height 9
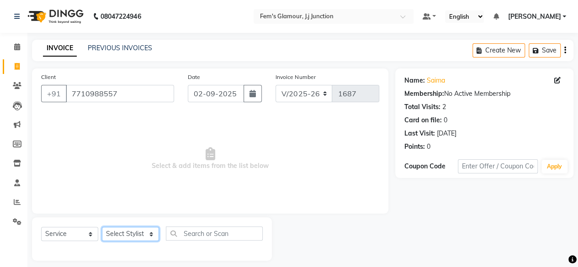
click at [146, 233] on select "Select Stylist fatima maam Imran Qureshi Lara Meraj maam MOON Nagma Nasreen Nau…" at bounding box center [130, 234] width 57 height 14
select select "21534"
click at [102, 227] on select "Select Stylist fatima maam Imran Qureshi Lara Meraj maam MOON Nagma Nasreen Nau…" at bounding box center [130, 234] width 57 height 14
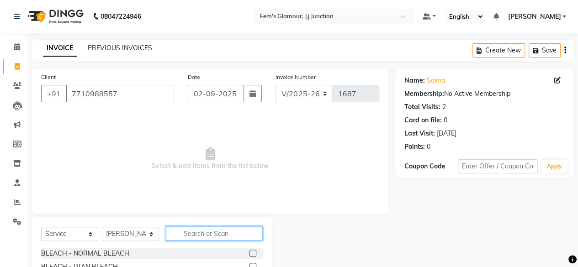
click at [189, 238] on input "text" at bounding box center [214, 234] width 97 height 14
type input "eyeb"
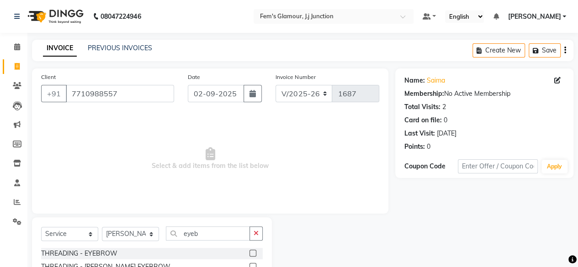
click at [252, 255] on label at bounding box center [253, 253] width 7 height 7
click at [252, 255] on input "checkbox" at bounding box center [253, 254] width 6 height 6
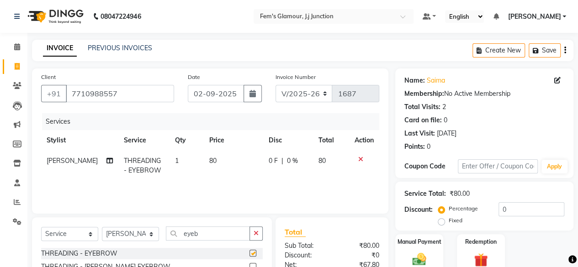
checkbox input "false"
click at [209, 160] on span "80" at bounding box center [212, 161] width 7 height 8
select select "21534"
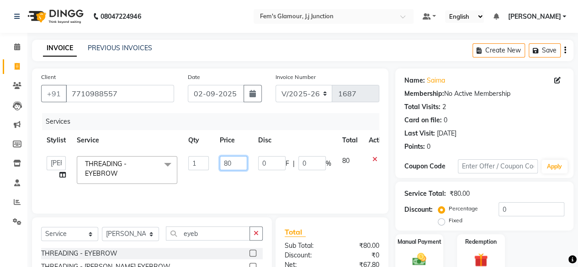
click at [234, 166] on input "80" at bounding box center [233, 163] width 27 height 14
type input "8"
type input "200"
click at [267, 179] on td "0 F | 0 %" at bounding box center [295, 170] width 84 height 39
select select "21534"
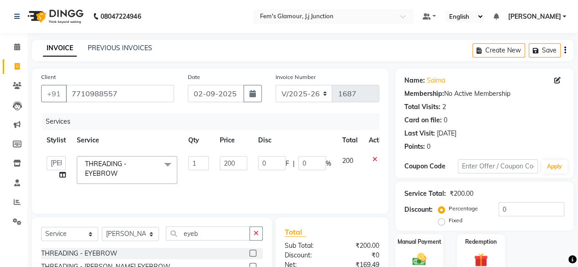
scroll to position [97, 0]
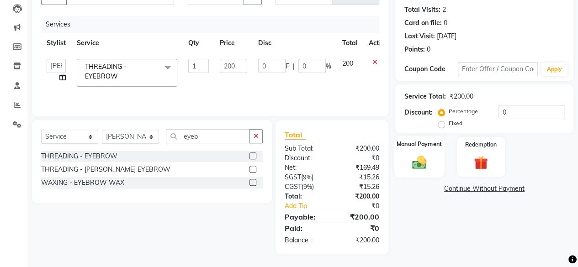
click at [426, 153] on div "Manual Payment" at bounding box center [420, 157] width 50 height 42
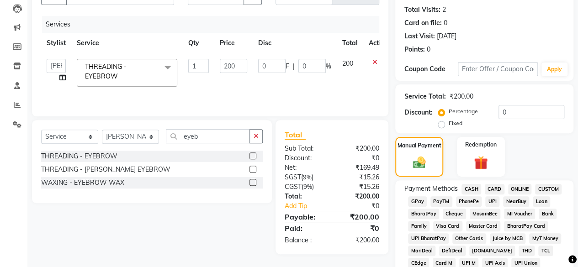
click at [474, 188] on span "CASH" at bounding box center [472, 189] width 20 height 11
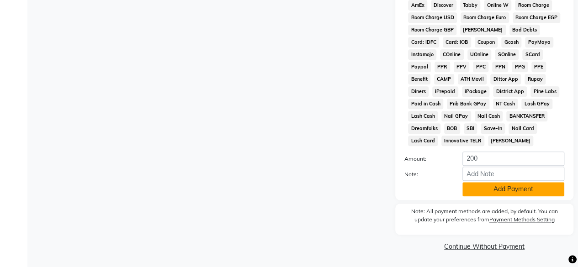
click at [512, 194] on button "Add Payment" at bounding box center [514, 189] width 102 height 14
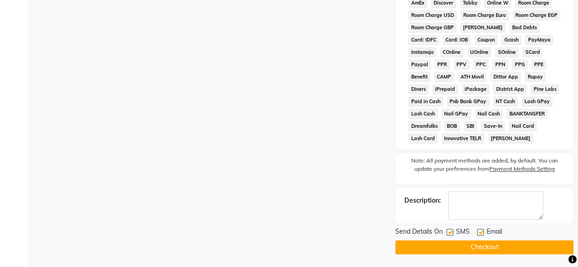
click at [503, 250] on button "Checkout" at bounding box center [485, 248] width 178 height 14
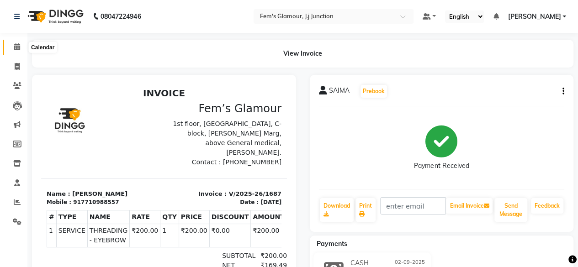
click at [19, 51] on span at bounding box center [17, 47] width 16 height 11
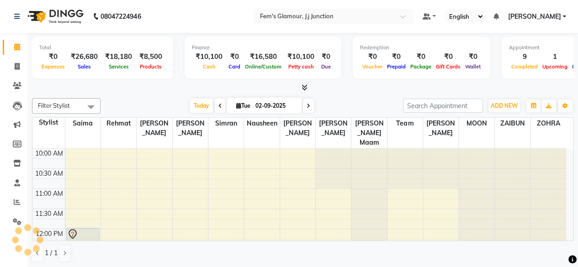
scroll to position [334, 0]
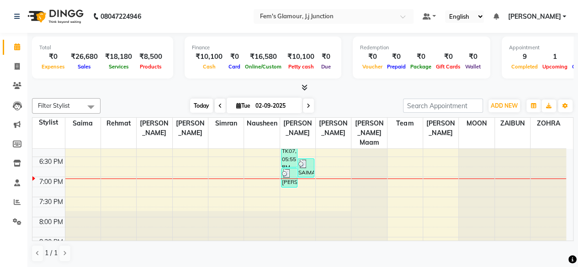
click at [199, 100] on span "Today" at bounding box center [201, 106] width 23 height 14
click at [14, 62] on span at bounding box center [17, 67] width 16 height 11
select select "service"
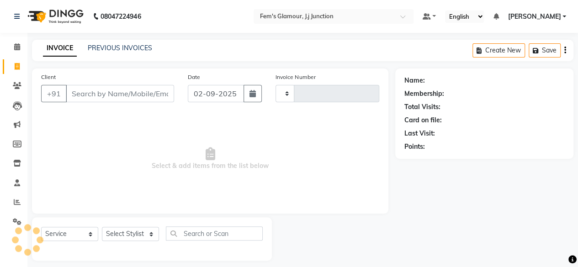
type input "1688"
select select "4132"
click at [18, 49] on icon at bounding box center [17, 46] width 6 height 7
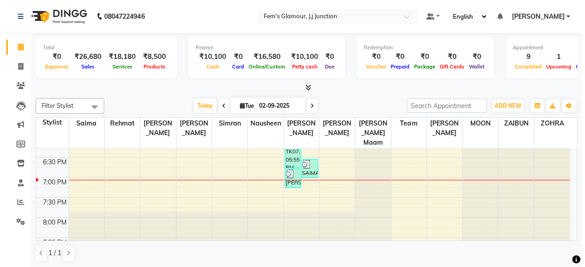
scroll to position [240, 0]
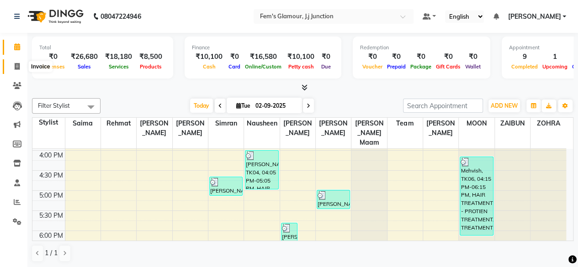
click at [13, 68] on span at bounding box center [17, 67] width 16 height 11
select select "4132"
select select "service"
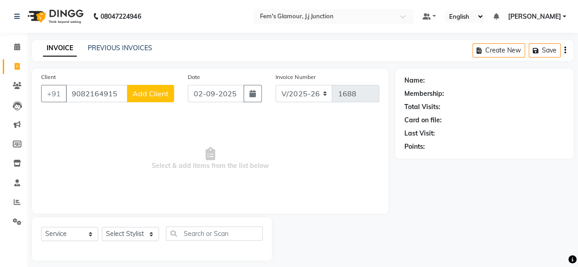
type input "9082164915"
click at [153, 91] on span "Add Client" at bounding box center [151, 93] width 36 height 9
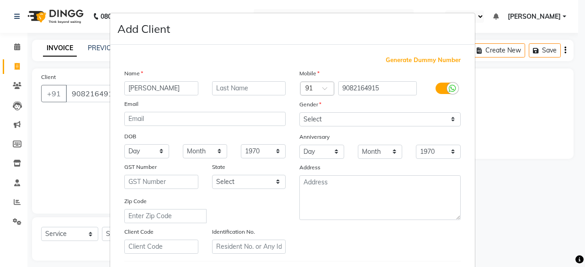
type input "Juveriya"
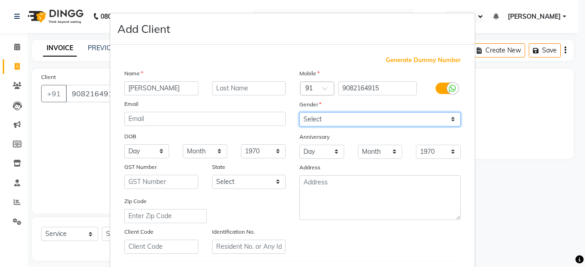
click at [331, 117] on select "Select Male Female Other Prefer Not To Say" at bounding box center [380, 119] width 161 height 14
select select "female"
click at [300, 112] on select "Select Male Female Other Prefer Not To Say" at bounding box center [380, 119] width 161 height 14
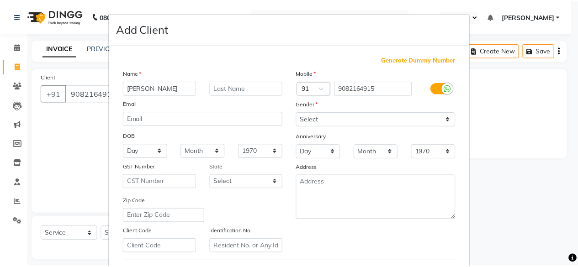
scroll to position [153, 0]
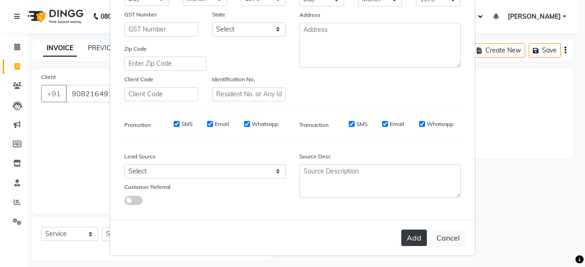
click at [412, 235] on button "Add" at bounding box center [414, 238] width 26 height 16
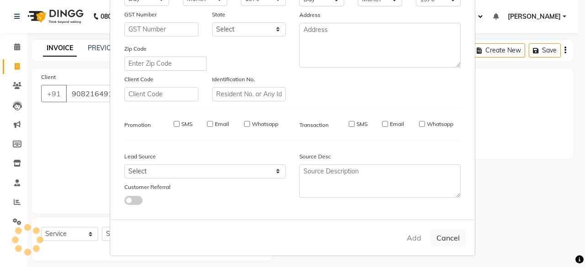
select select
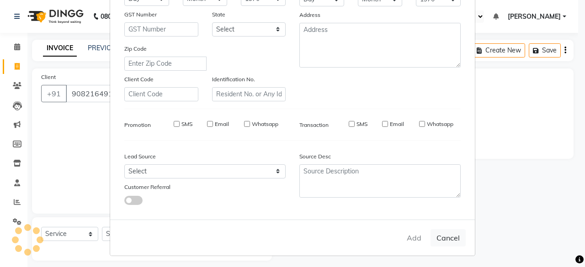
select select
checkbox input "false"
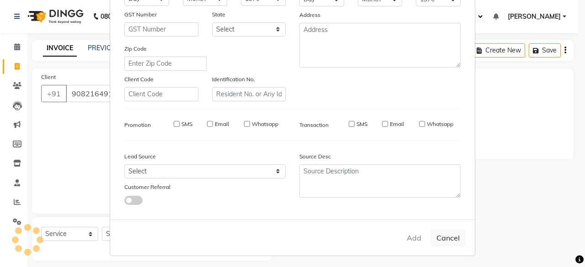
checkbox input "false"
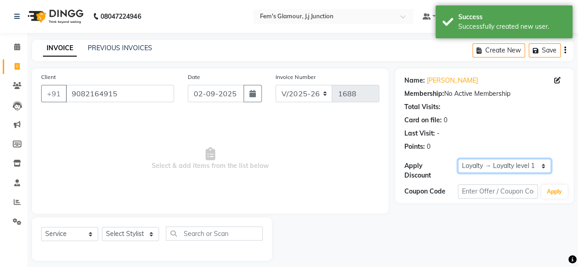
click at [503, 167] on select "Select Loyalty → Loyalty level 1 → All Customers" at bounding box center [504, 166] width 93 height 14
select select "0:"
click at [458, 159] on select "Select Loyalty → Loyalty level 1 → All Customers" at bounding box center [504, 166] width 93 height 14
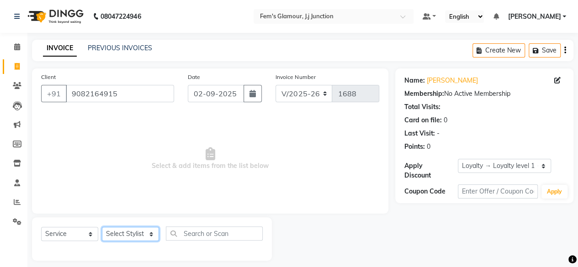
click at [130, 236] on select "Select Stylist fatima maam Imran Qureshi Lara Meraj maam MOON Nagma Nasreen Nau…" at bounding box center [130, 234] width 57 height 14
select select "21524"
click at [102, 227] on select "Select Stylist fatima maam Imran Qureshi Lara Meraj maam MOON Nagma Nasreen Nau…" at bounding box center [130, 234] width 57 height 14
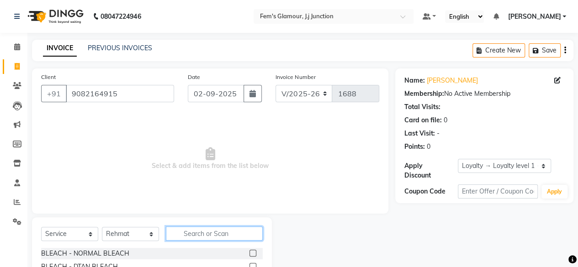
click at [214, 239] on input "text" at bounding box center [214, 234] width 97 height 14
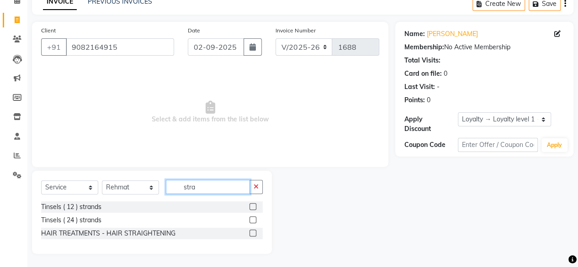
type input "stra"
click at [256, 235] on label at bounding box center [253, 233] width 7 height 7
click at [256, 235] on input "checkbox" at bounding box center [253, 234] width 6 height 6
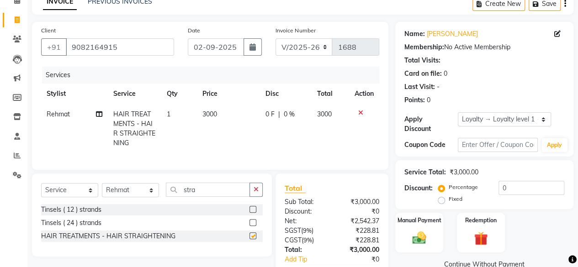
checkbox input "false"
click at [223, 197] on input "stra" at bounding box center [208, 190] width 84 height 14
type input "s"
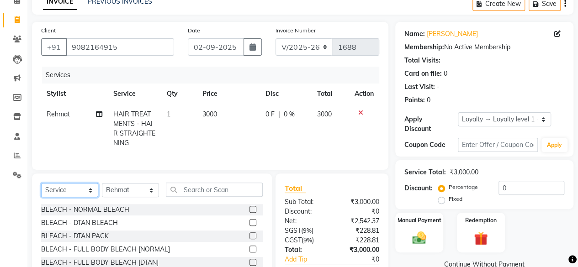
click at [54, 198] on select "Select Service Product Membership Package Voucher Prepaid Gift Card" at bounding box center [69, 190] width 57 height 14
select select "product"
click at [41, 190] on select "Select Service Product Membership Package Voucher Prepaid Gift Card" at bounding box center [69, 190] width 57 height 14
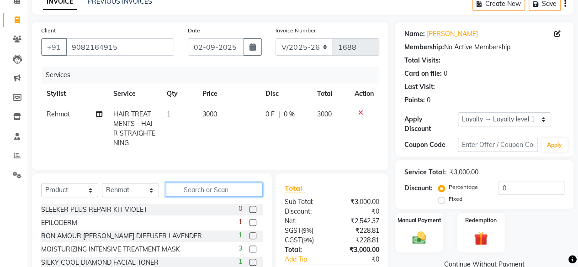
click at [230, 197] on input "text" at bounding box center [214, 190] width 97 height 14
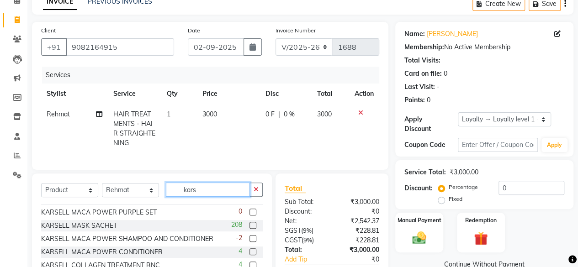
type input "kars"
click at [250, 229] on label at bounding box center [253, 225] width 7 height 7
click at [250, 229] on input "checkbox" at bounding box center [253, 226] width 6 height 6
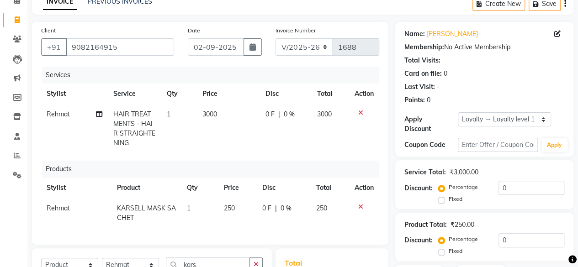
checkbox input "false"
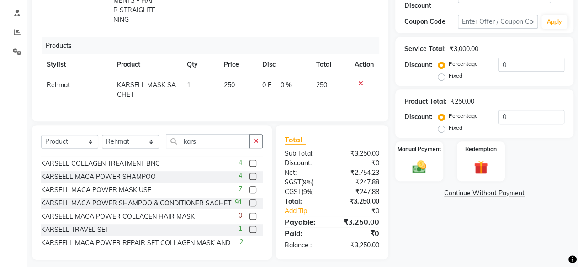
scroll to position [104, 0]
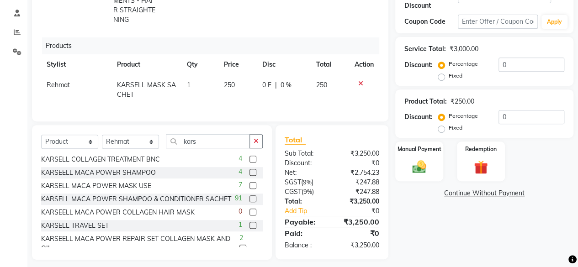
click at [250, 203] on label at bounding box center [253, 199] width 7 height 7
click at [250, 203] on input "checkbox" at bounding box center [253, 200] width 6 height 6
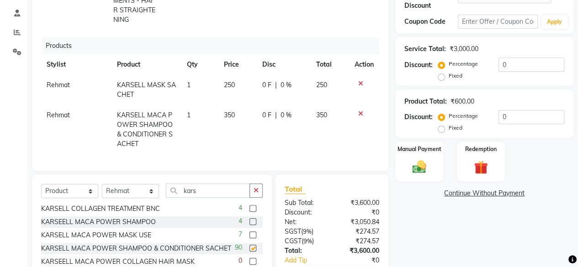
checkbox input "false"
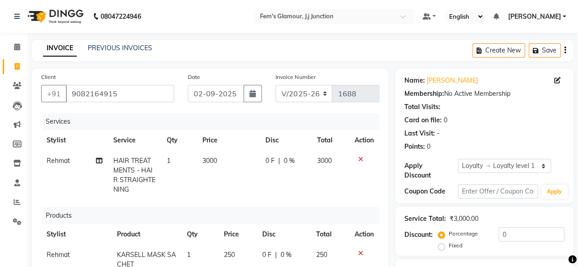
scroll to position [232, 0]
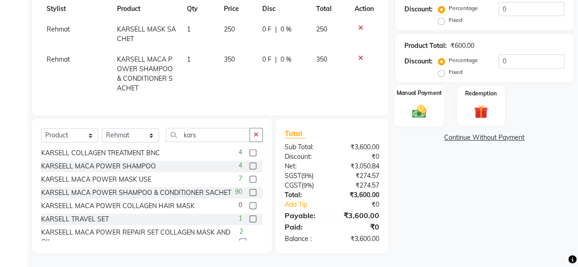
click at [423, 110] on img at bounding box center [419, 111] width 23 height 16
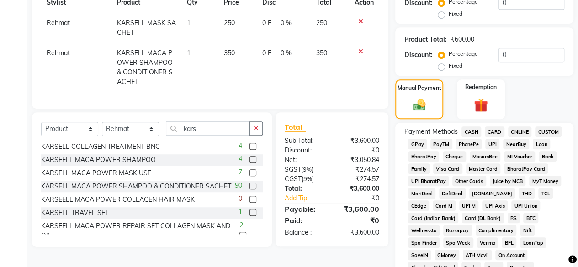
click at [419, 150] on div "GPay" at bounding box center [416, 145] width 22 height 12
click at [418, 144] on span "GPay" at bounding box center [417, 144] width 19 height 11
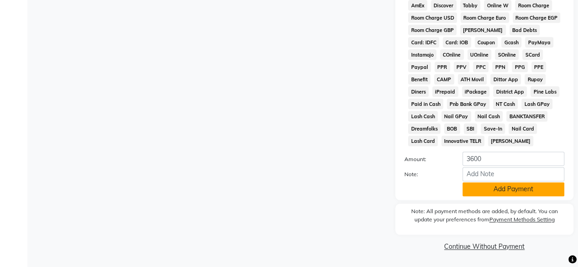
click at [511, 185] on button "Add Payment" at bounding box center [514, 189] width 102 height 14
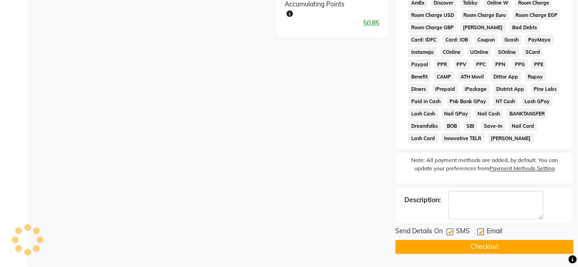
click at [483, 247] on button "Checkout" at bounding box center [485, 247] width 178 height 14
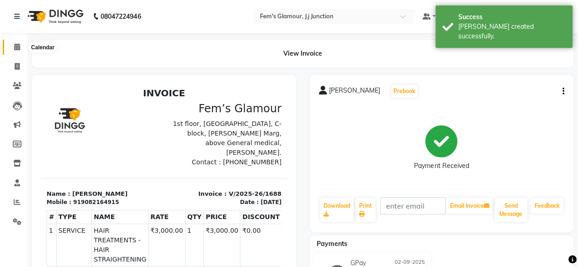
click at [16, 50] on icon at bounding box center [17, 46] width 6 height 7
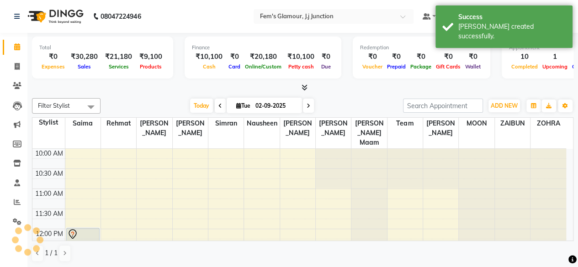
scroll to position [316, 0]
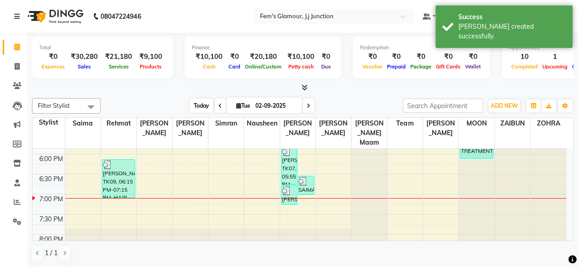
click at [200, 102] on span "Today" at bounding box center [201, 106] width 23 height 14
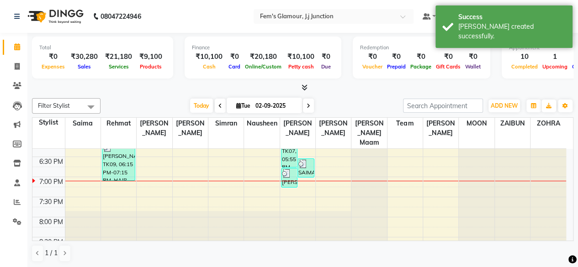
click at [304, 106] on span at bounding box center [308, 106] width 11 height 14
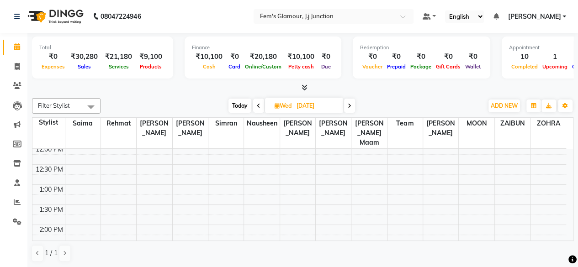
scroll to position [0, 0]
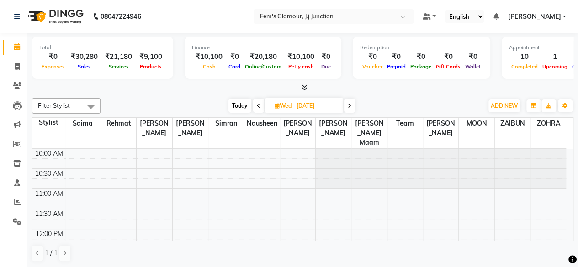
click at [240, 103] on span "Today" at bounding box center [240, 106] width 23 height 14
type input "02-09-2025"
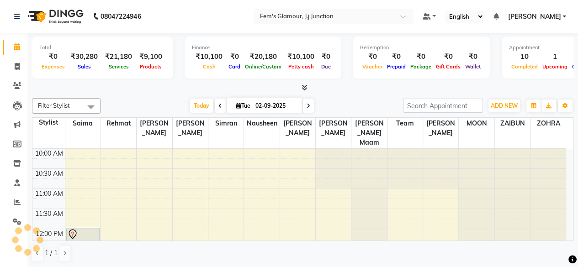
scroll to position [334, 0]
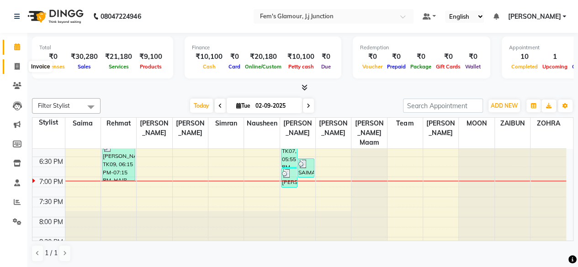
click at [19, 64] on icon at bounding box center [17, 66] width 5 height 7
select select "4132"
select select "service"
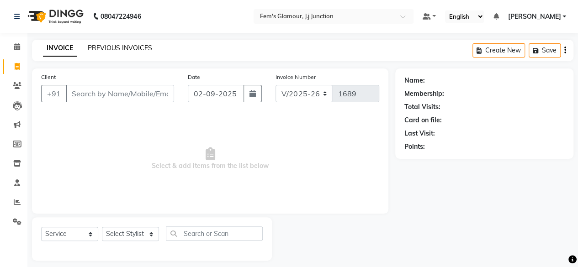
click at [113, 49] on link "PREVIOUS INVOICES" at bounding box center [120, 48] width 64 height 8
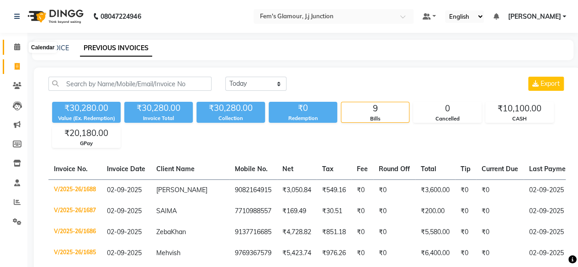
click at [18, 49] on icon at bounding box center [17, 46] width 6 height 7
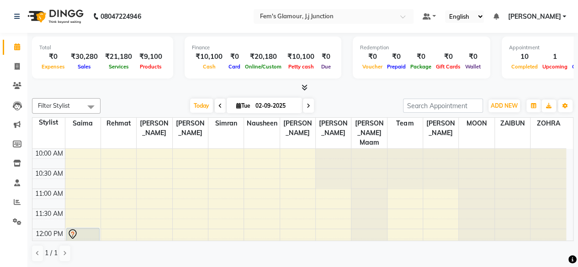
click at [303, 111] on span at bounding box center [308, 106] width 11 height 14
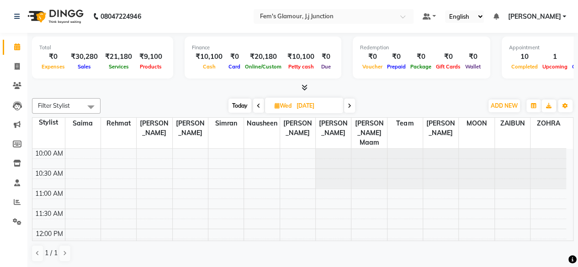
click at [238, 106] on span "Today" at bounding box center [240, 106] width 23 height 14
type input "02-09-2025"
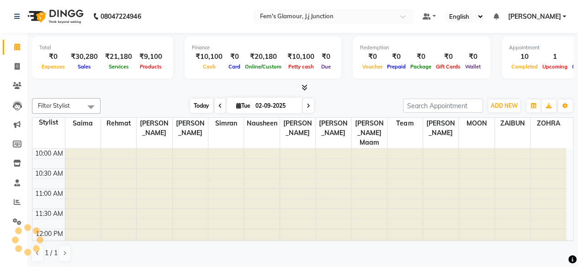
scroll to position [334, 0]
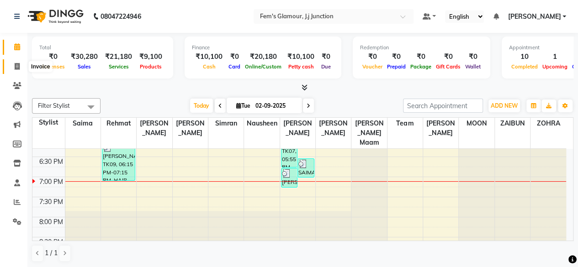
click at [16, 67] on icon at bounding box center [17, 66] width 5 height 7
select select "service"
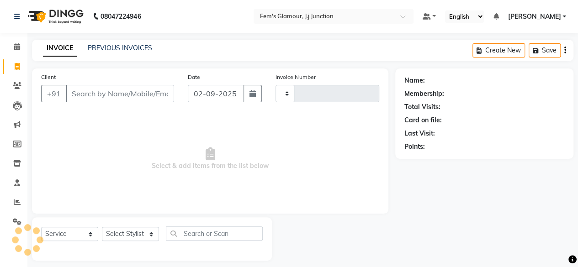
type input "1689"
select select "4132"
click at [138, 48] on link "PREVIOUS INVOICES" at bounding box center [120, 48] width 64 height 8
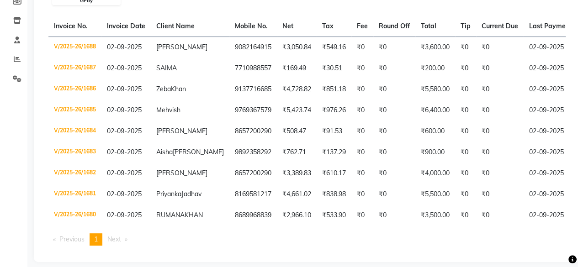
scroll to position [138, 0]
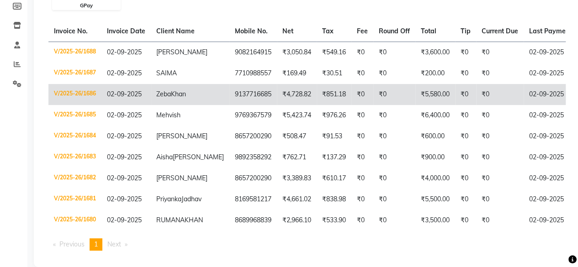
click at [524, 90] on td "02-09-2025" at bounding box center [559, 94] width 70 height 21
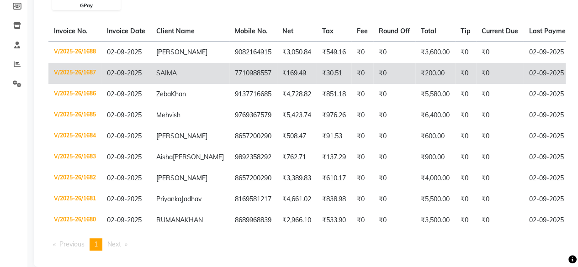
click at [230, 74] on td "7710988557" at bounding box center [254, 73] width 48 height 21
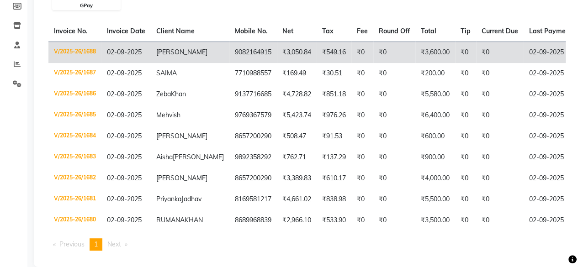
click at [277, 56] on td "₹3,050.84" at bounding box center [297, 52] width 40 height 21
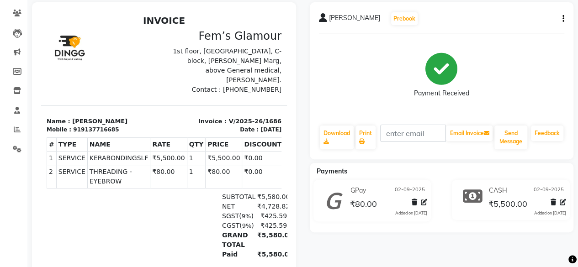
scroll to position [74, 0]
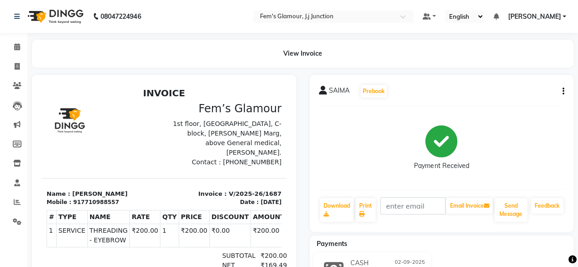
scroll to position [98, 0]
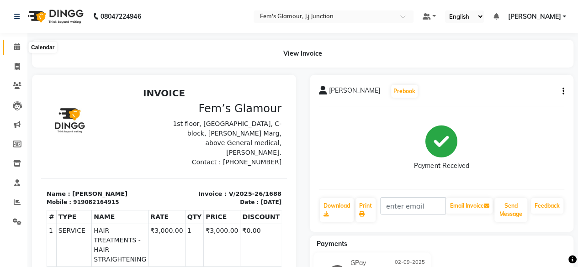
click at [16, 48] on icon at bounding box center [17, 46] width 6 height 7
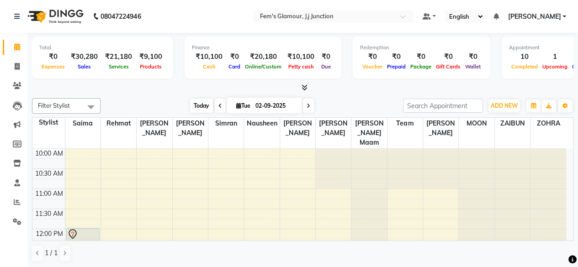
click at [198, 108] on span "Today" at bounding box center [201, 106] width 23 height 14
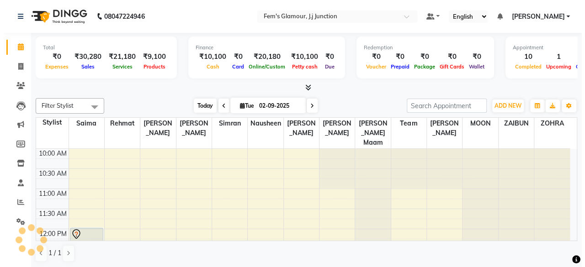
scroll to position [334, 0]
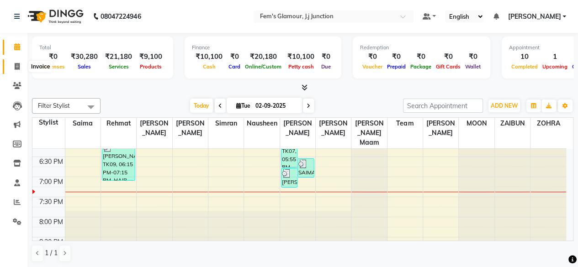
click at [16, 66] on icon at bounding box center [17, 66] width 5 height 7
select select "4132"
select select "service"
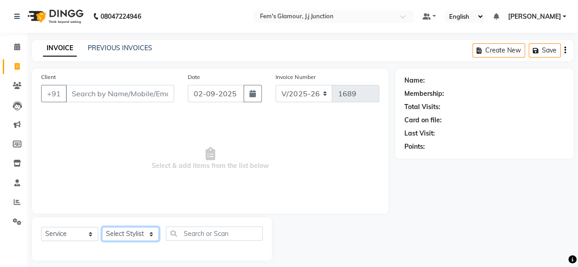
click at [126, 237] on select "Select Stylist fatima maam Imran Qureshi Lara Meraj maam MOON Nagma Nasreen Nau…" at bounding box center [130, 234] width 57 height 14
click at [262, 218] on div "Select Service Product Membership Package Voucher Prepaid Gift Card Select Styl…" at bounding box center [152, 239] width 240 height 43
click at [134, 97] on input "Client" at bounding box center [120, 93] width 108 height 17
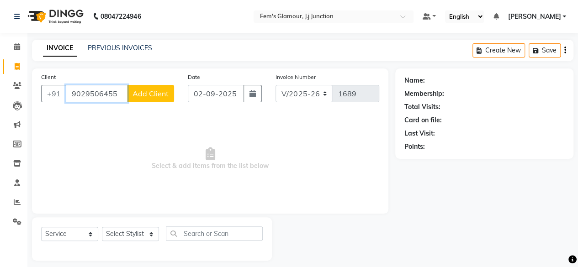
type input "9029506455"
click at [133, 93] on span "Add Client" at bounding box center [151, 93] width 36 height 9
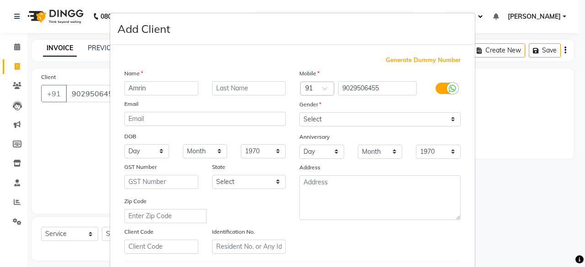
type input "Amrin"
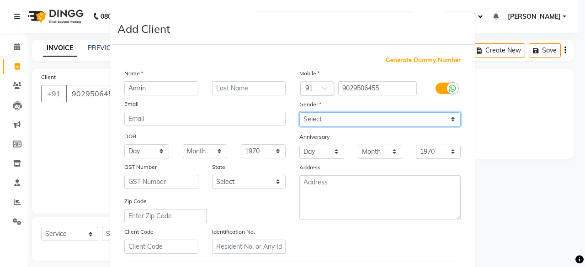
click at [387, 124] on select "Select Male Female Other Prefer Not To Say" at bounding box center [380, 119] width 161 height 14
select select "female"
click at [300, 112] on select "Select Male Female Other Prefer Not To Say" at bounding box center [380, 119] width 161 height 14
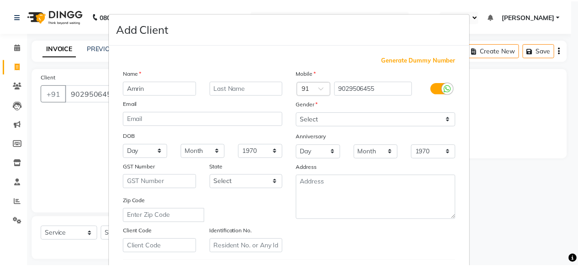
scroll to position [153, 0]
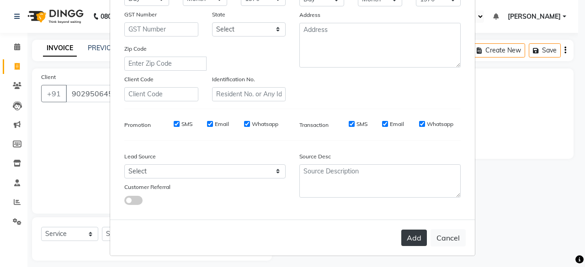
click at [413, 237] on button "Add" at bounding box center [414, 238] width 26 height 16
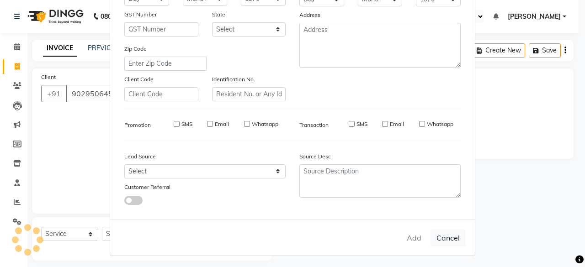
select select
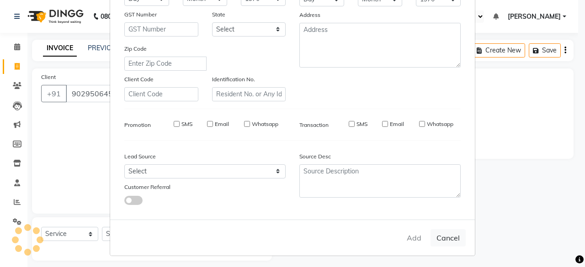
select select
checkbox input "false"
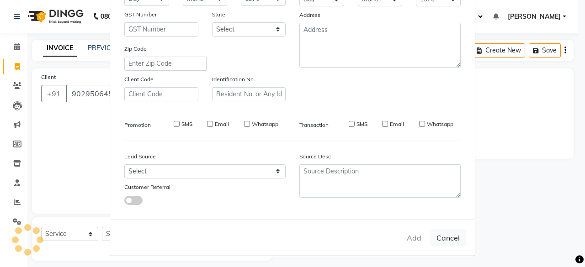
checkbox input "false"
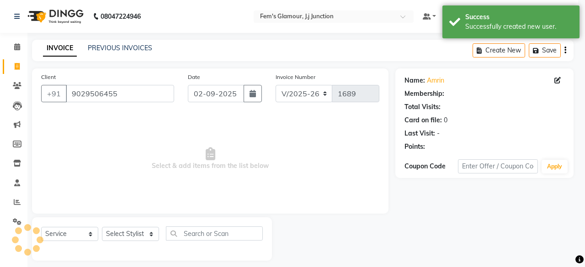
select select "1: Object"
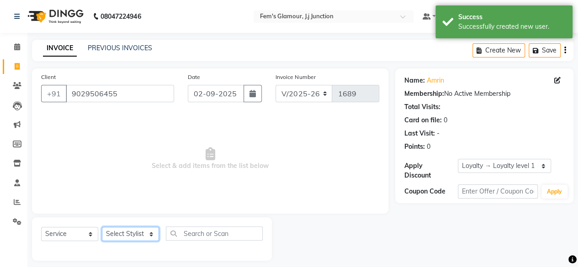
click at [144, 237] on select "Select Stylist fatima maam Imran Qureshi Lara Meraj maam MOON Nagma Nasreen Nau…" at bounding box center [130, 234] width 57 height 14
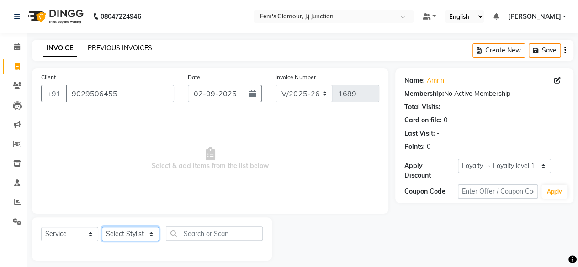
select select "76868"
click at [102, 227] on select "Select Stylist fatima maam Imran Qureshi Lara Meraj maam MOON Nagma Nasreen Nau…" at bounding box center [130, 234] width 57 height 14
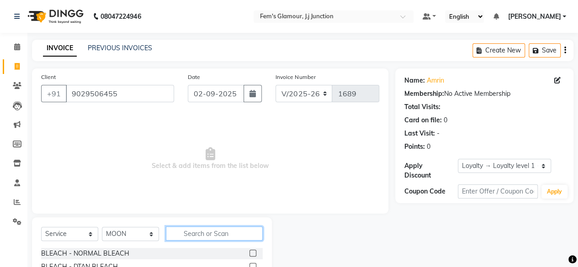
click at [198, 233] on input "text" at bounding box center [214, 234] width 97 height 14
type input "hairspa"
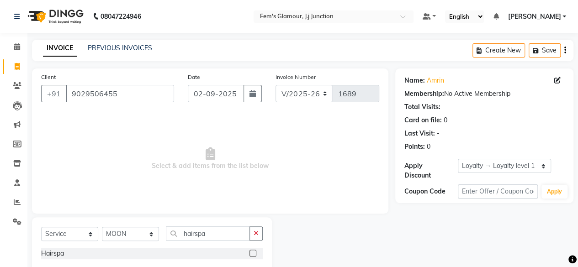
click at [251, 251] on label at bounding box center [253, 253] width 7 height 7
click at [251, 251] on input "checkbox" at bounding box center [253, 254] width 6 height 6
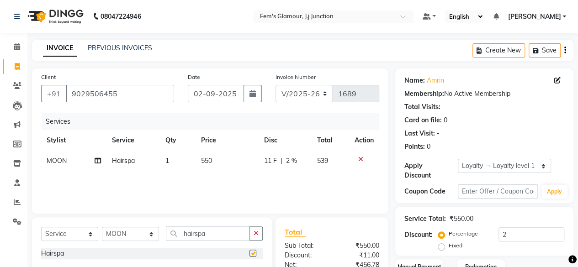
checkbox input "false"
click at [228, 236] on input "hairspa" at bounding box center [208, 234] width 84 height 14
type input "haircut"
click at [253, 254] on label at bounding box center [253, 253] width 7 height 7
click at [253, 254] on input "checkbox" at bounding box center [253, 254] width 6 height 6
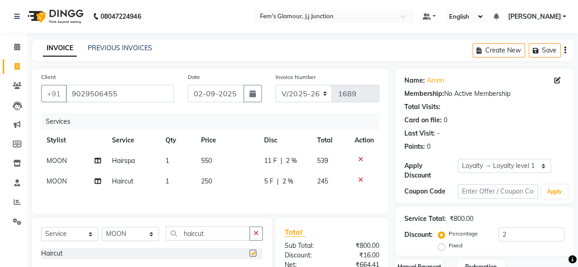
checkbox input "false"
click at [224, 233] on input "haircut" at bounding box center [208, 234] width 84 height 14
type input "h"
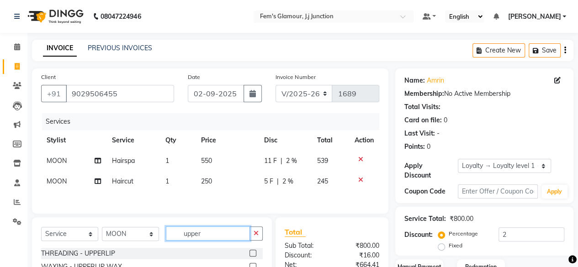
type input "upper"
click at [251, 255] on label at bounding box center [253, 253] width 7 height 7
click at [251, 255] on input "checkbox" at bounding box center [253, 254] width 6 height 6
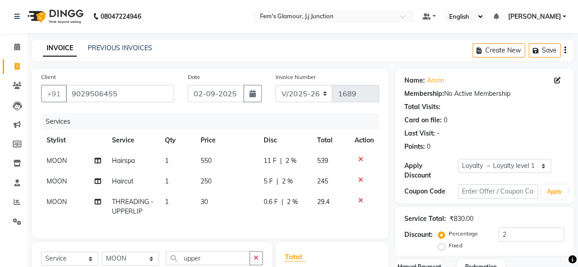
checkbox input "false"
click at [232, 262] on input "upper" at bounding box center [208, 258] width 84 height 14
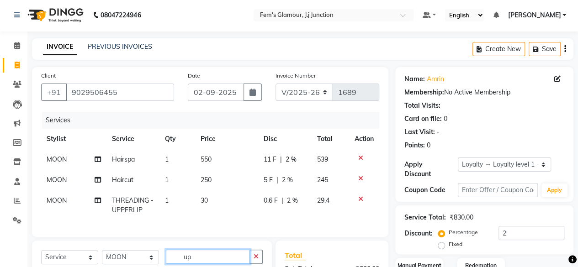
type input "u"
type input "herbal"
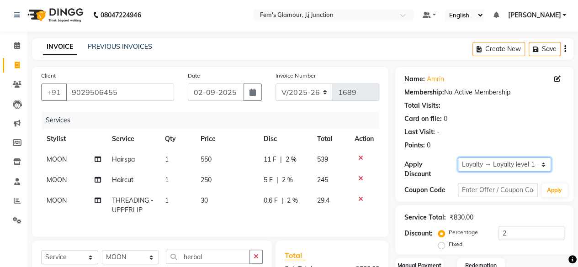
drag, startPoint x: 503, startPoint y: 162, endPoint x: 504, endPoint y: 177, distance: 14.6
click at [504, 177] on div "Apply Discount Select Loyalty → Loyalty level 1 → All Customers" at bounding box center [485, 168] width 160 height 21
select select "0:"
click at [458, 158] on select "Select Loyalty → Loyalty level 1 → All Customers" at bounding box center [504, 165] width 93 height 14
type input "0"
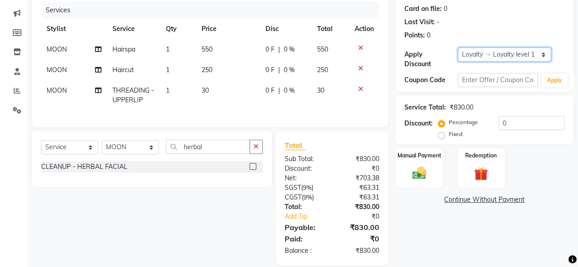
scroll to position [127, 0]
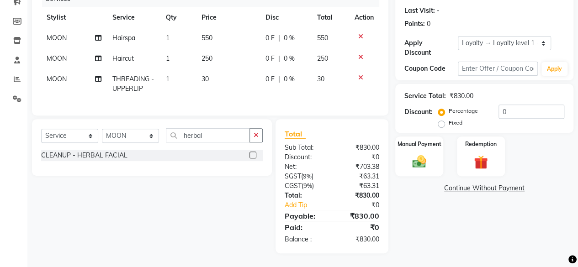
click at [252, 158] on label at bounding box center [253, 155] width 7 height 7
click at [252, 158] on input "checkbox" at bounding box center [253, 156] width 6 height 6
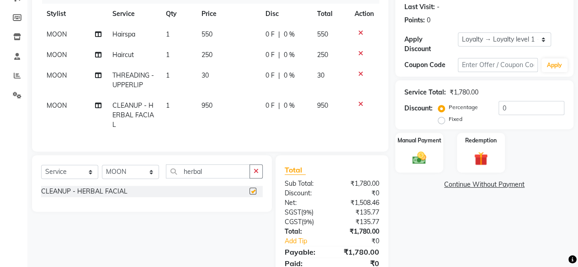
checkbox input "false"
click at [205, 58] on span "250" at bounding box center [207, 55] width 11 height 8
select select "76868"
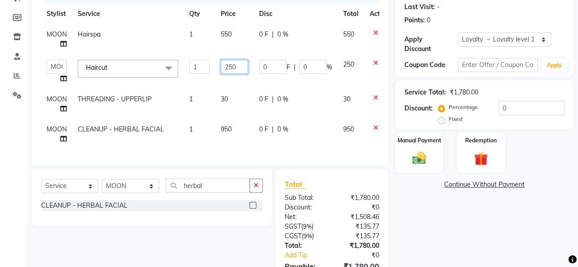
click at [237, 68] on input "250" at bounding box center [234, 67] width 27 height 14
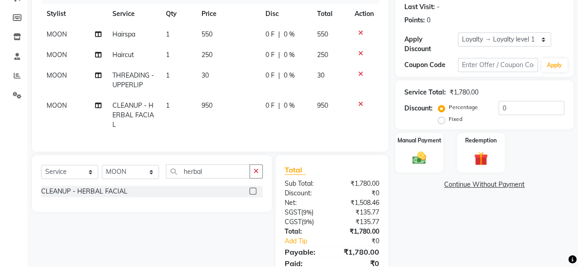
click at [305, 138] on div "Services Stylist Service Qty Price Disc Total Action MOON Hairspa 1 550 0 F | 0…" at bounding box center [210, 65] width 338 height 156
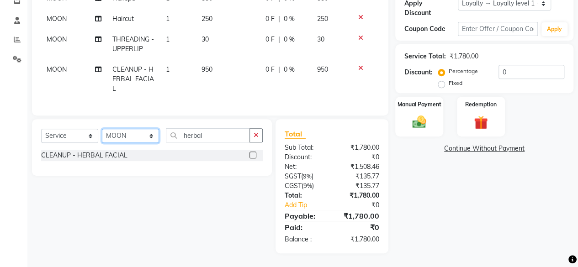
click at [122, 134] on select "Select Stylist fatima maam Imran Qureshi Lara Meraj maam MOON Nagma Nasreen Nau…" at bounding box center [130, 136] width 57 height 14
select select "34081"
click at [102, 129] on select "Select Stylist fatima maam Imran Qureshi Lara Meraj maam MOON Nagma Nasreen Nau…" at bounding box center [130, 136] width 57 height 14
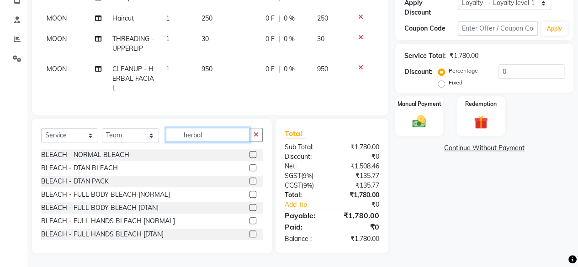
click at [222, 138] on input "herbal" at bounding box center [208, 135] width 84 height 14
type input "h"
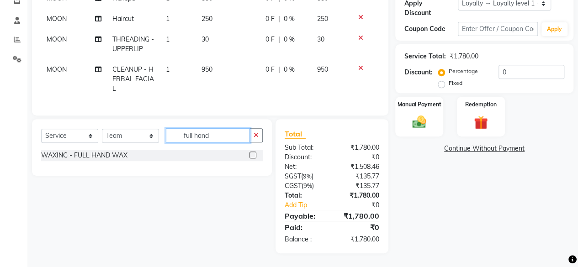
type input "full hand"
click at [253, 155] on label at bounding box center [253, 155] width 7 height 7
click at [253, 155] on input "checkbox" at bounding box center [253, 156] width 6 height 6
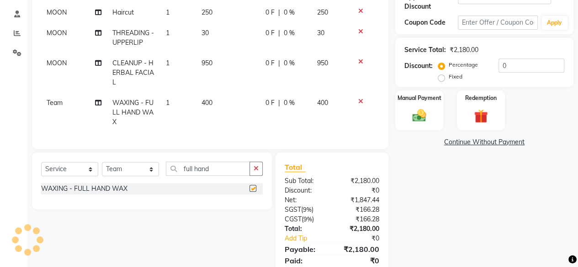
checkbox input "false"
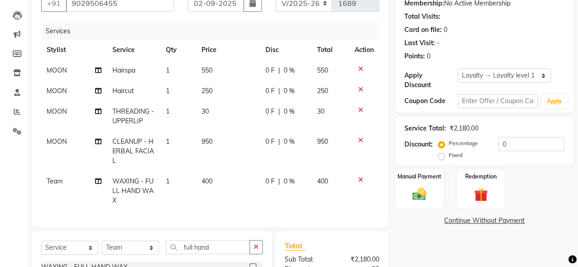
scroll to position [92, 0]
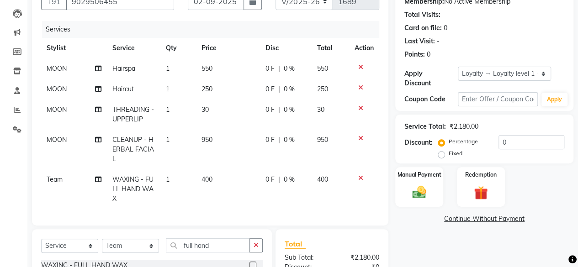
click at [207, 64] on span "550" at bounding box center [207, 68] width 11 height 8
select select "76868"
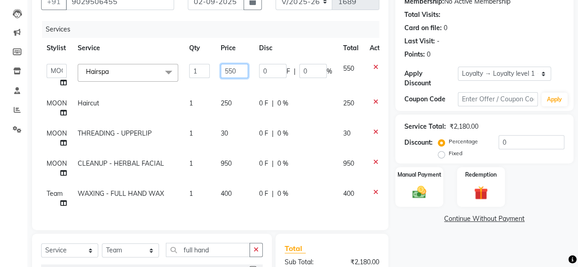
click at [228, 68] on input "550" at bounding box center [234, 71] width 27 height 14
click at [240, 75] on input "550" at bounding box center [234, 71] width 27 height 14
type input "5"
type input "750"
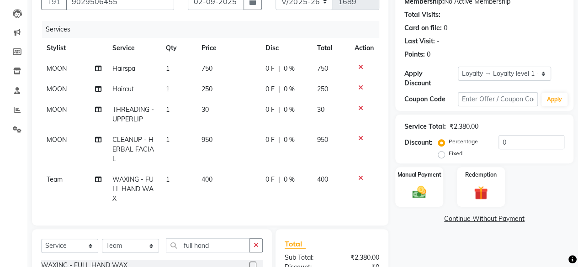
click at [245, 119] on tbody "MOON Hairspa 1 750 0 F | 0 % 750 MOON Haircut 1 250 0 F | 0 % 250 MOON THREADIN…" at bounding box center [210, 134] width 338 height 151
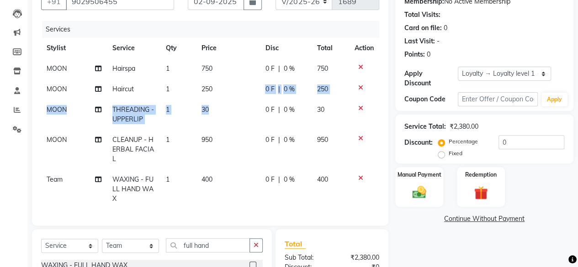
drag, startPoint x: 245, startPoint y: 119, endPoint x: 218, endPoint y: 94, distance: 37.2
click at [218, 94] on tbody "MOON Hairspa 1 750 0 F | 0 % 750 MOON Haircut 1 250 0 F | 0 % 250 MOON THREADIN…" at bounding box center [210, 134] width 338 height 151
click at [218, 94] on td "250" at bounding box center [228, 89] width 64 height 21
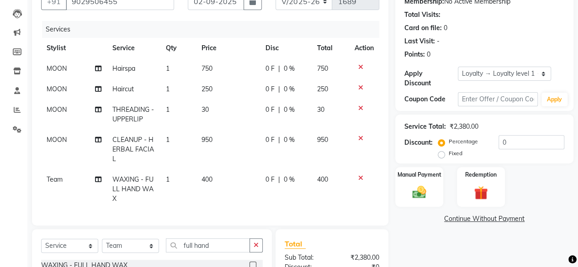
select select "76868"
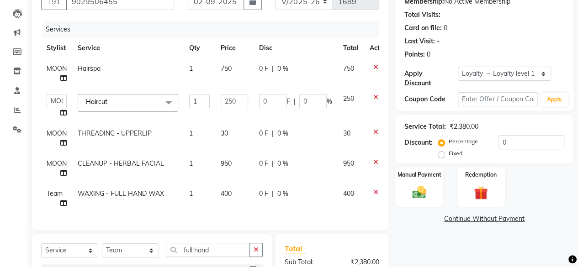
click at [449, 156] on label "Fixed" at bounding box center [456, 154] width 14 height 8
click at [442, 156] on input "Fixed" at bounding box center [443, 153] width 6 height 6
radio input "true"
click at [499, 139] on input "0" at bounding box center [532, 142] width 66 height 14
type input "90"
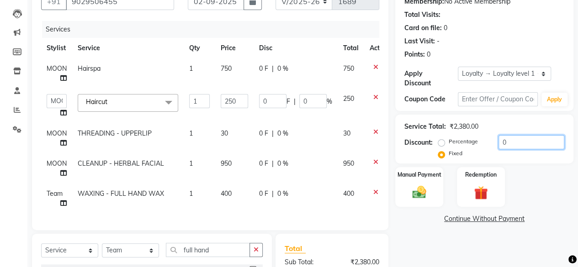
type input "9.45"
type input "3.78"
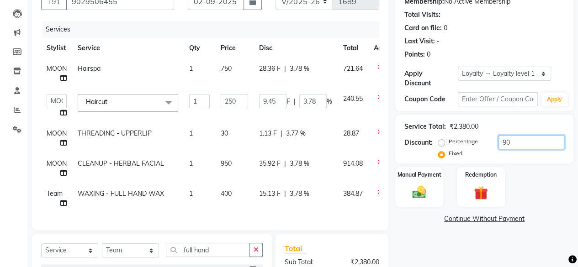
type input "930"
type input "97.69"
type input "39.08"
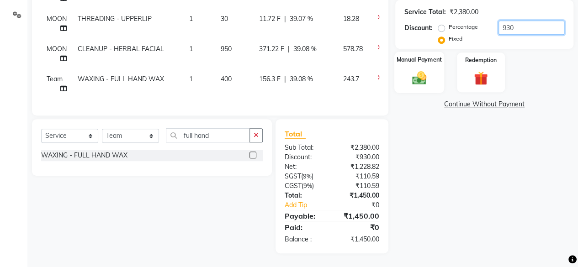
type input "930"
click at [428, 79] on img at bounding box center [419, 78] width 23 height 16
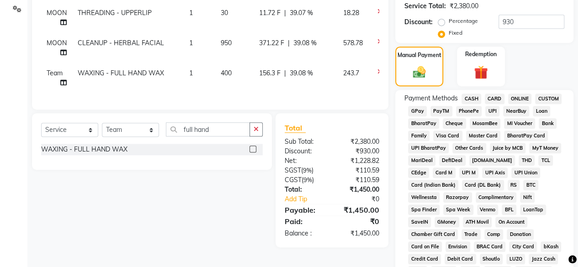
click at [418, 109] on span "GPay" at bounding box center [417, 111] width 19 height 11
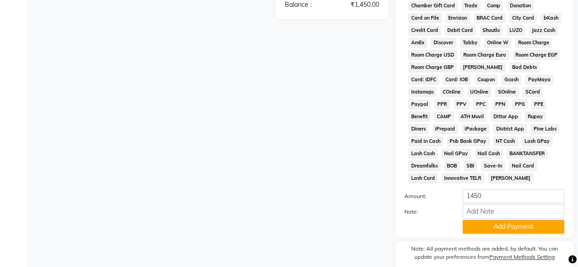
scroll to position [482, 0]
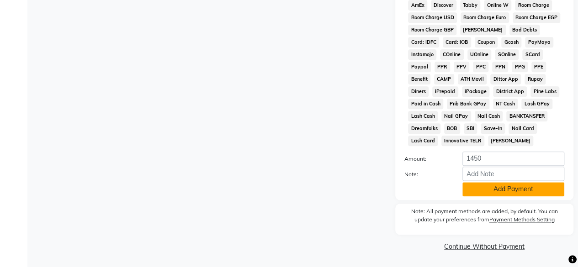
click at [530, 186] on button "Add Payment" at bounding box center [514, 189] width 102 height 14
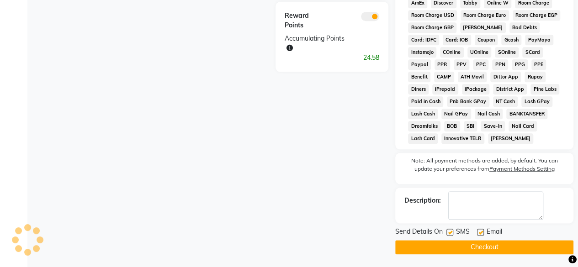
click at [525, 255] on button "Checkout" at bounding box center [485, 248] width 178 height 14
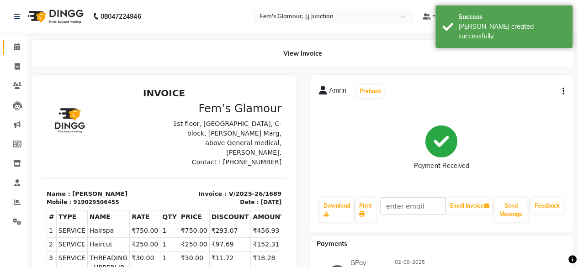
click at [18, 53] on link "Calendar" at bounding box center [14, 47] width 22 height 15
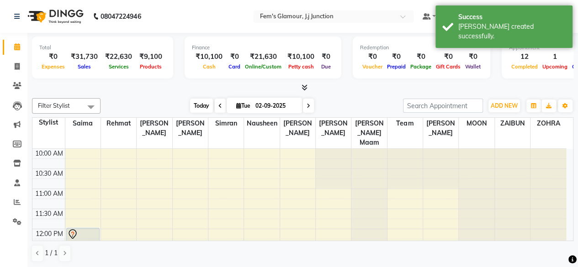
click at [200, 102] on span "Today" at bounding box center [201, 106] width 23 height 14
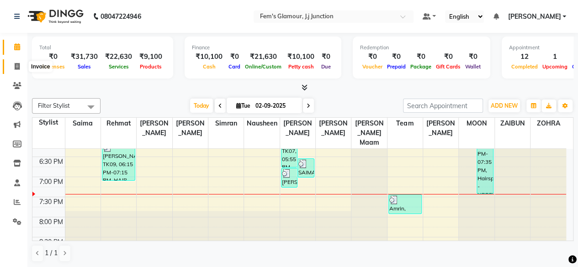
click at [16, 64] on icon at bounding box center [17, 66] width 5 height 7
select select "4132"
select select "service"
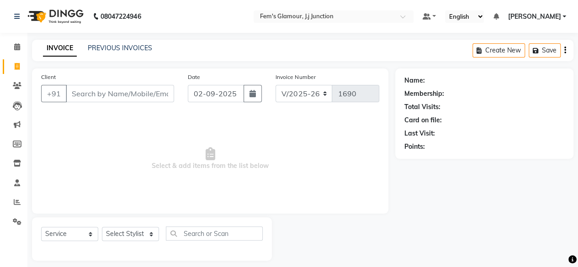
click at [133, 53] on div "INVOICE PREVIOUS INVOICES" at bounding box center [97, 48] width 131 height 11
click at [132, 49] on link "PREVIOUS INVOICES" at bounding box center [120, 48] width 64 height 8
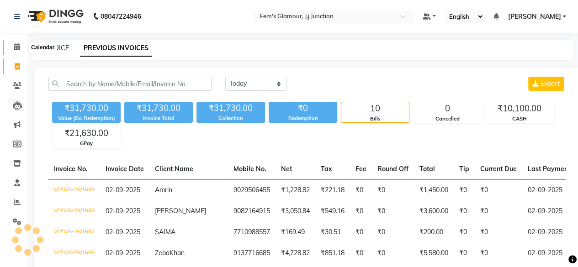
click at [16, 49] on icon at bounding box center [17, 46] width 6 height 7
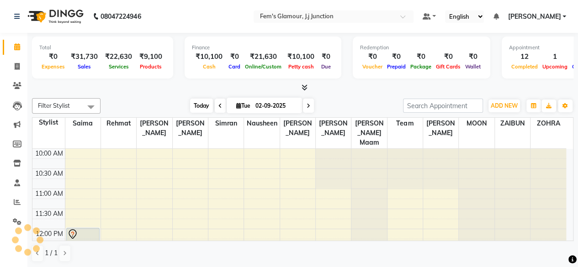
click at [203, 105] on span "Today" at bounding box center [201, 106] width 23 height 14
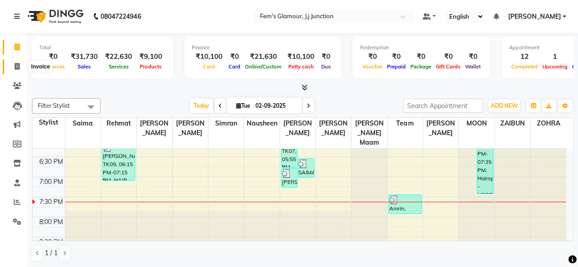
click at [13, 65] on span at bounding box center [17, 67] width 16 height 11
select select "service"
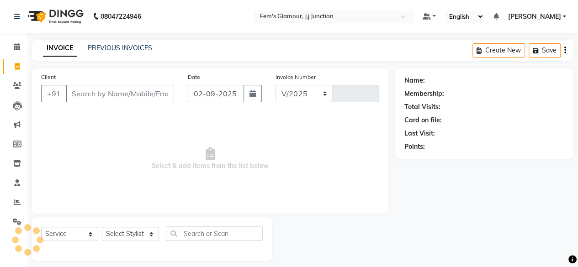
select select "4132"
type input "1690"
click at [145, 235] on select "Select Stylist fatima maam Imran Qureshi Lara Meraj maam MOON Nagma Nasreen Nau…" at bounding box center [130, 234] width 57 height 14
select select "22798"
click at [102, 227] on select "Select Stylist fatima maam Imran Qureshi Lara Meraj maam MOON Nagma Nasreen Nau…" at bounding box center [130, 234] width 57 height 14
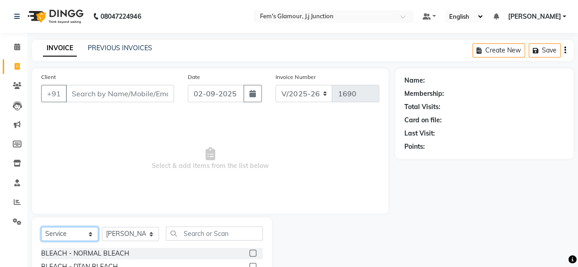
click at [80, 228] on select "Select Service Product Membership Package Voucher Prepaid Gift Card" at bounding box center [69, 234] width 57 height 14
click at [248, 94] on button "button" at bounding box center [253, 93] width 18 height 17
select select "9"
select select "2025"
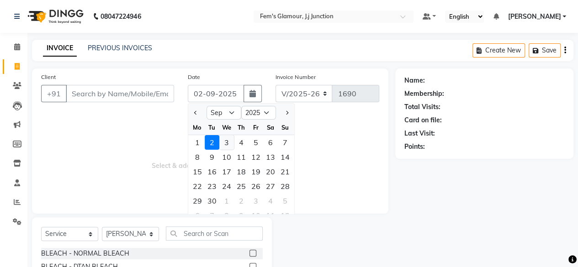
click at [226, 139] on div "3" at bounding box center [226, 142] width 15 height 15
type input "[DATE]"
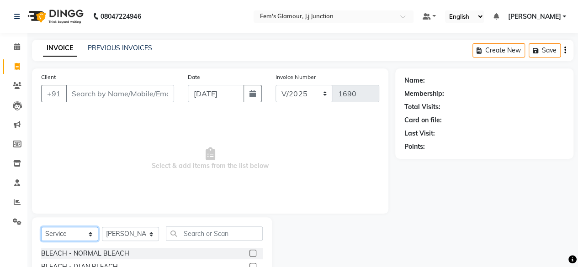
click at [80, 231] on select "Select Service Product Membership Package Voucher Prepaid Gift Card" at bounding box center [69, 234] width 57 height 14
select select "product"
click at [41, 227] on select "Select Service Product Membership Package Voucher Prepaid Gift Card" at bounding box center [69, 234] width 57 height 14
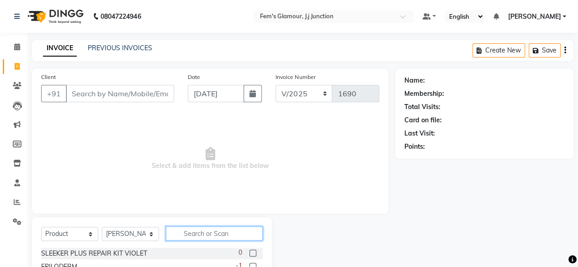
click at [226, 235] on input "text" at bounding box center [214, 234] width 97 height 14
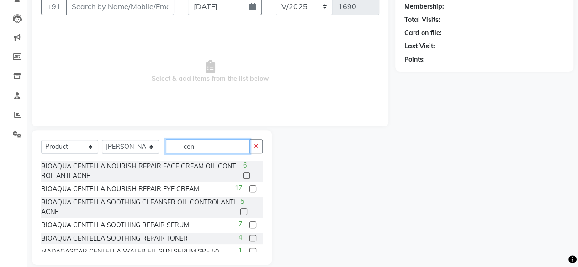
scroll to position [98, 0]
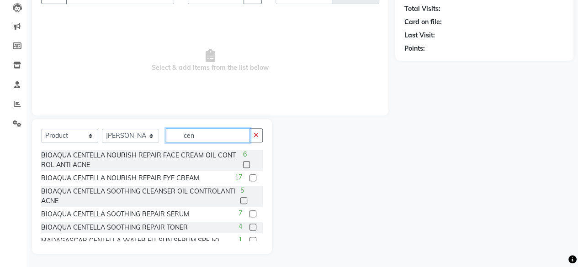
type input "cen"
click at [241, 199] on label at bounding box center [244, 201] width 7 height 7
click at [241, 199] on input "checkbox" at bounding box center [244, 201] width 6 height 6
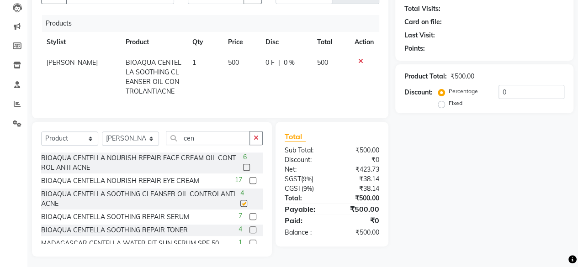
checkbox input "false"
click at [250, 220] on label at bounding box center [253, 217] width 7 height 7
click at [250, 220] on input "checkbox" at bounding box center [253, 217] width 6 height 6
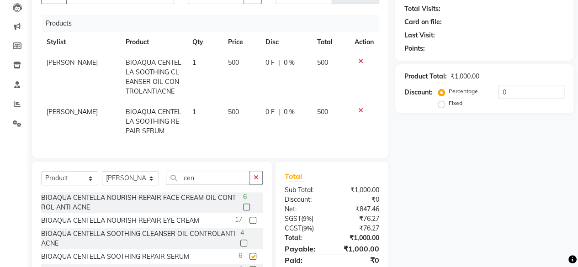
checkbox input "false"
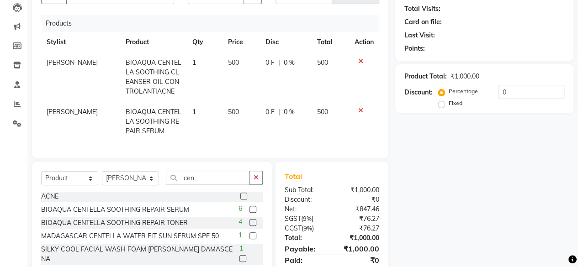
scroll to position [48, 0]
click at [250, 226] on label at bounding box center [253, 222] width 7 height 7
click at [250, 226] on input "checkbox" at bounding box center [253, 223] width 6 height 6
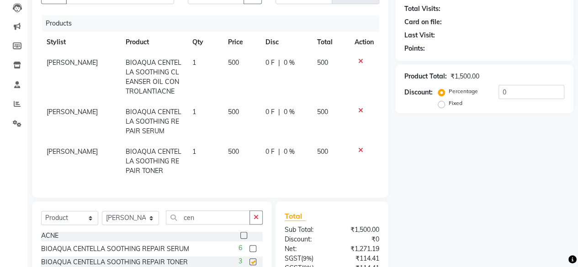
checkbox input "false"
click at [218, 224] on input "cen" at bounding box center [208, 218] width 84 height 14
type input "c"
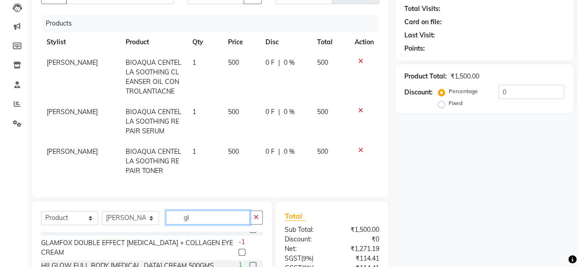
scroll to position [0, 0]
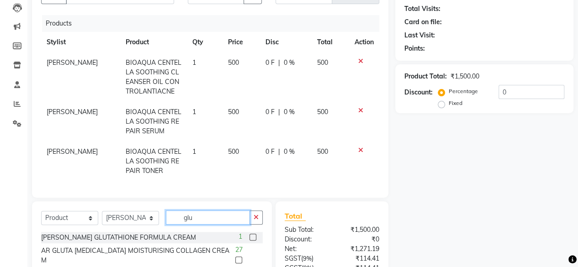
type input "glu"
click at [242, 257] on label at bounding box center [238, 260] width 7 height 7
click at [241, 258] on input "checkbox" at bounding box center [238, 261] width 6 height 6
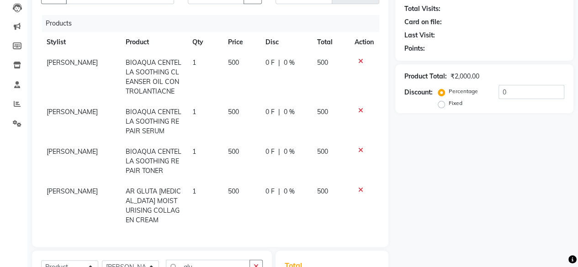
checkbox input "false"
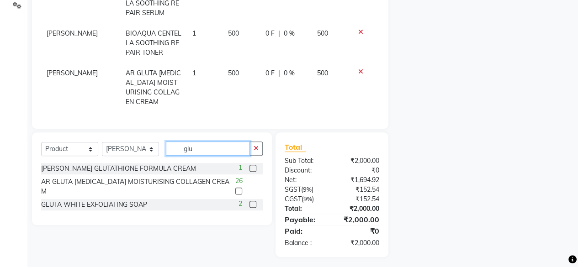
click at [216, 142] on input "glu" at bounding box center [208, 149] width 84 height 14
type input "g"
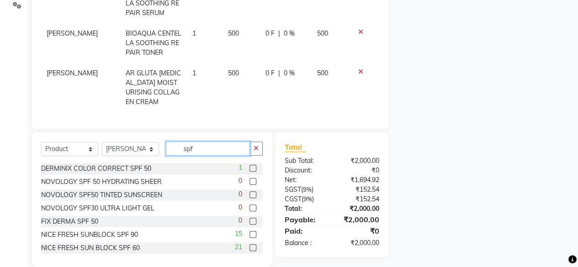
type input "spf"
click at [250, 232] on label at bounding box center [253, 234] width 7 height 7
click at [250, 232] on input "checkbox" at bounding box center [253, 235] width 6 height 6
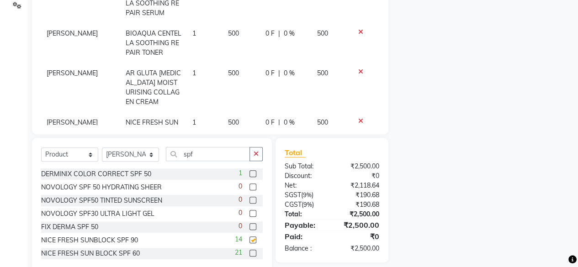
checkbox input "false"
click at [224, 147] on input "spf" at bounding box center [208, 154] width 84 height 14
type input "s"
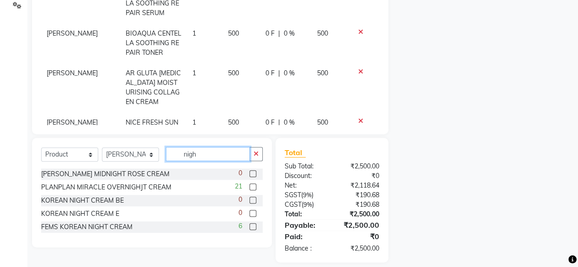
type input "nigh"
click at [256, 226] on label at bounding box center [253, 227] width 7 height 7
click at [256, 226] on input "checkbox" at bounding box center [253, 228] width 6 height 6
checkbox input "false"
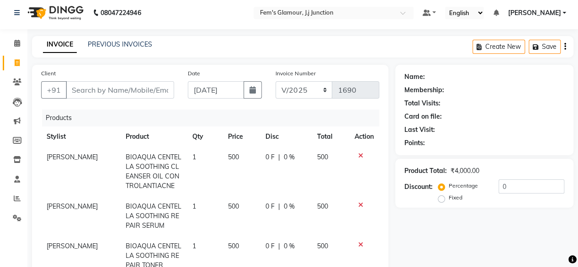
scroll to position [0, 0]
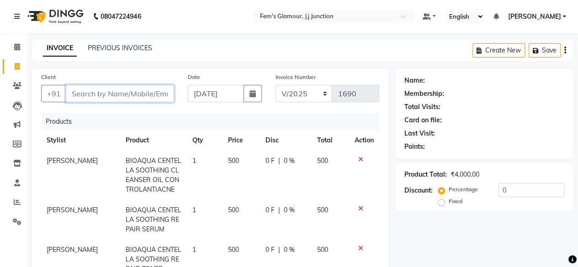
click at [102, 95] on input "Client" at bounding box center [120, 93] width 108 height 17
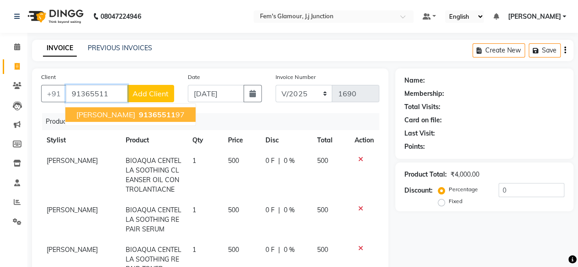
click at [167, 114] on span "91365511" at bounding box center [157, 114] width 37 height 9
type input "9136551197"
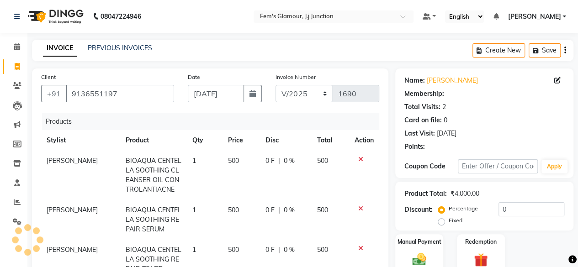
radio input "false"
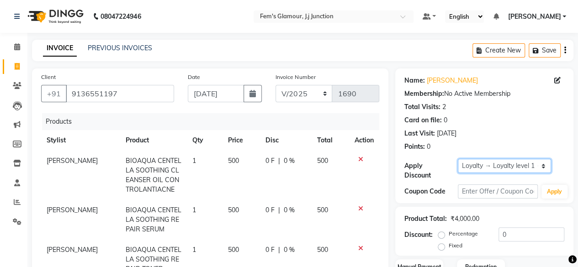
click at [497, 171] on select "Select Loyalty → Loyalty level 1 → All Customers" at bounding box center [504, 166] width 93 height 14
select select "0:"
click at [458, 159] on select "Select Loyalty → Loyalty level 1 → All Customers" at bounding box center [504, 166] width 93 height 14
radio input "true"
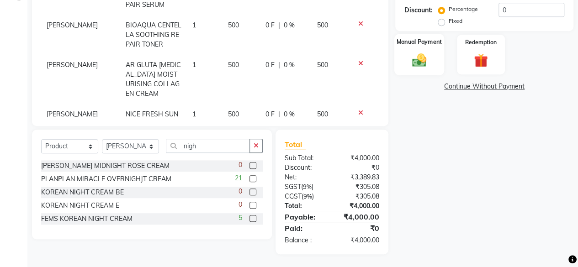
click at [434, 68] on div "Manual Payment" at bounding box center [420, 55] width 50 height 42
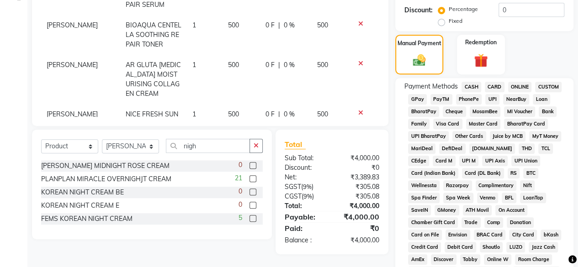
scroll to position [62, 0]
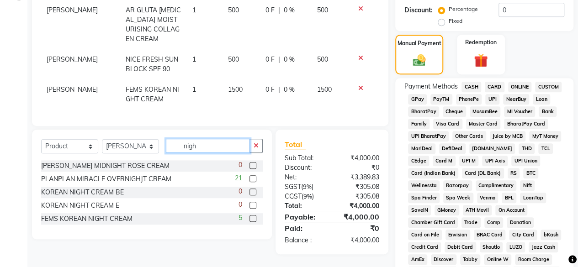
click at [213, 145] on input "nigh" at bounding box center [208, 146] width 84 height 14
type input "n"
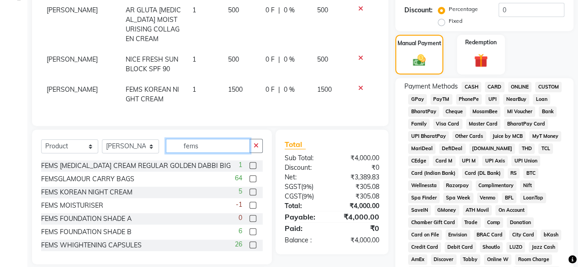
type input "fems"
click at [250, 179] on label at bounding box center [253, 179] width 7 height 7
click at [250, 179] on input "checkbox" at bounding box center [253, 180] width 6 height 6
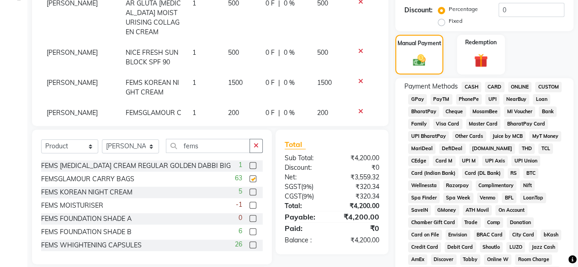
checkbox input "false"
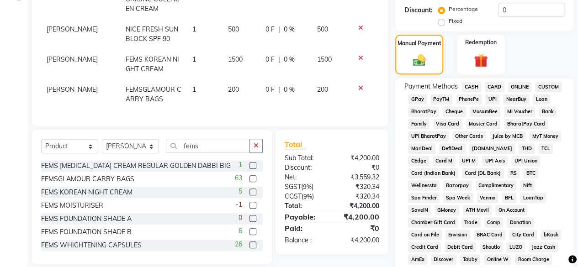
click at [228, 86] on span "200" at bounding box center [233, 90] width 11 height 8
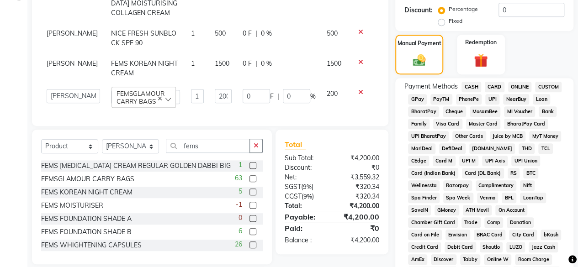
scroll to position [79, 0]
click at [215, 90] on input "200" at bounding box center [223, 96] width 16 height 14
type input "0"
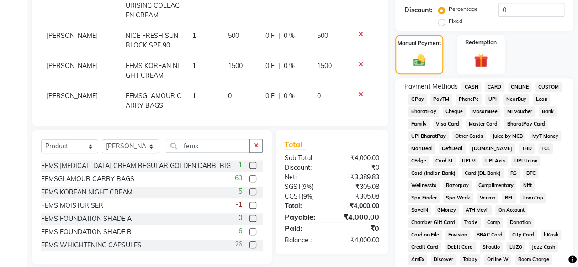
click at [291, 42] on td "0 F | 0 %" at bounding box center [286, 41] width 52 height 30
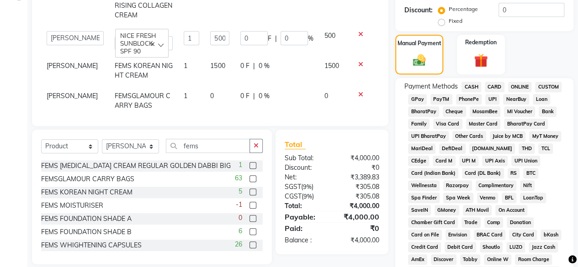
click at [471, 87] on span "CASH" at bounding box center [472, 87] width 20 height 11
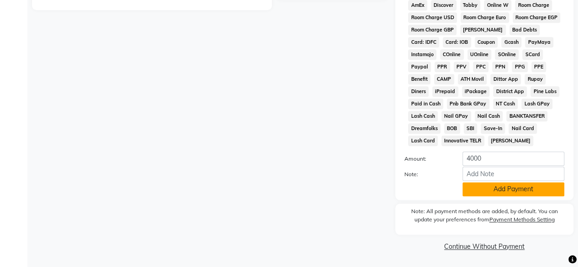
click at [550, 191] on button "Add Payment" at bounding box center [514, 189] width 102 height 14
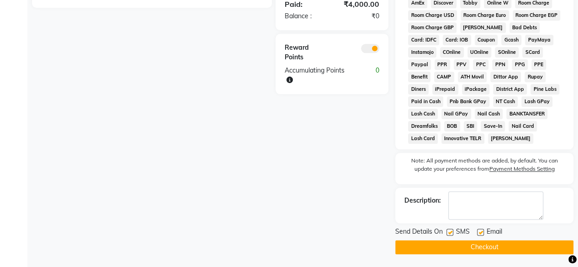
click at [486, 255] on button "Checkout" at bounding box center [485, 248] width 178 height 14
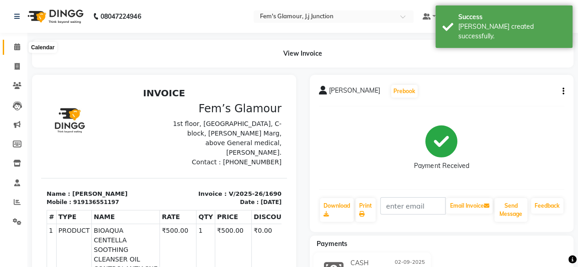
click at [18, 48] on icon at bounding box center [17, 46] width 6 height 7
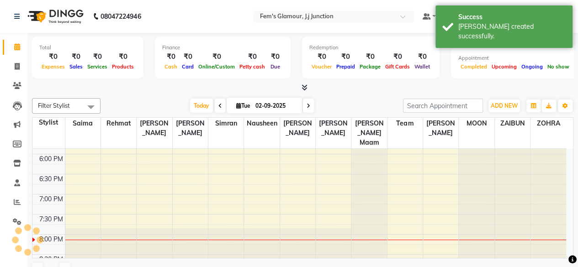
scroll to position [316, 0]
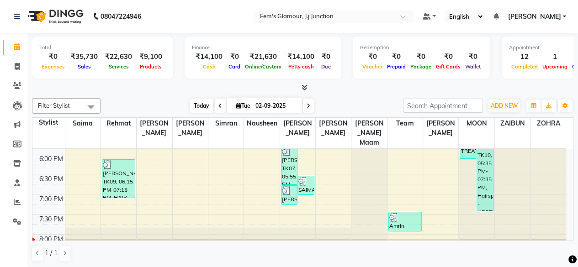
click at [191, 106] on span "Today" at bounding box center [201, 106] width 23 height 14
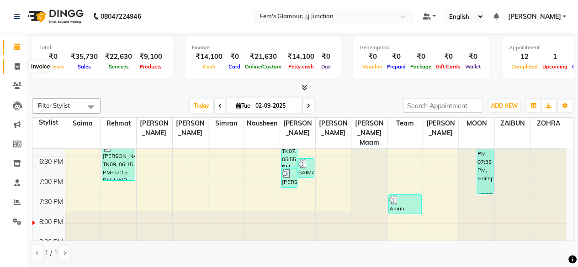
click at [18, 67] on icon at bounding box center [17, 66] width 5 height 7
select select "service"
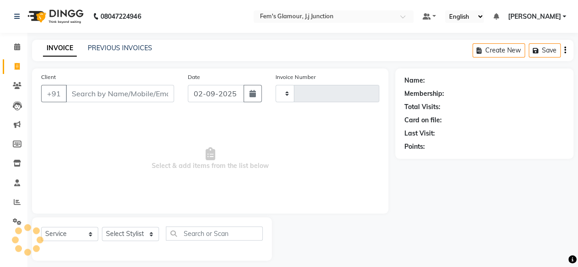
type input "1691"
select select "4132"
click at [115, 47] on link "PREVIOUS INVOICES" at bounding box center [120, 48] width 64 height 8
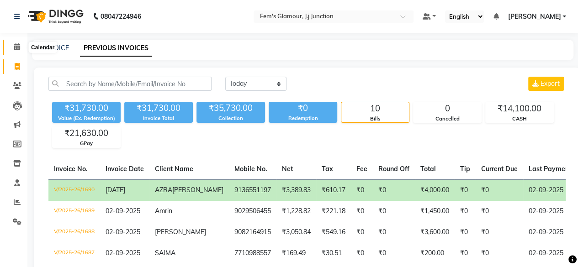
click at [14, 47] on icon at bounding box center [17, 46] width 6 height 7
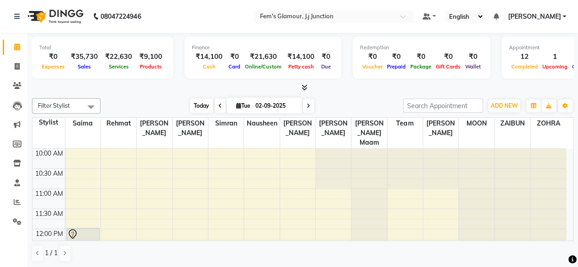
click at [197, 99] on span "Today" at bounding box center [201, 106] width 23 height 14
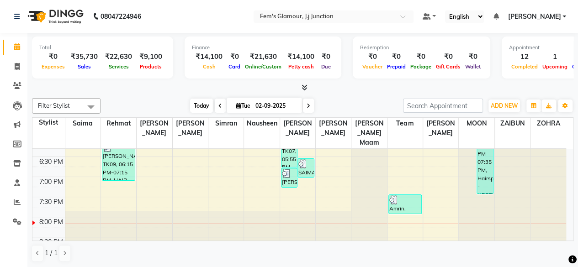
click at [197, 99] on span "Today" at bounding box center [201, 106] width 23 height 14
click at [307, 106] on icon at bounding box center [309, 105] width 4 height 5
type input "[DATE]"
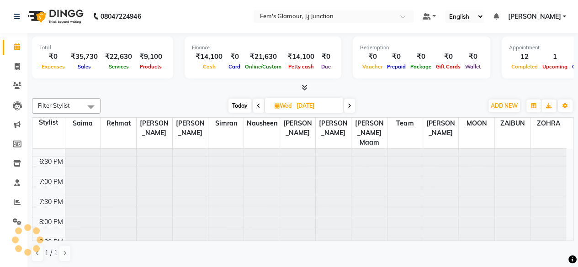
scroll to position [373, 0]
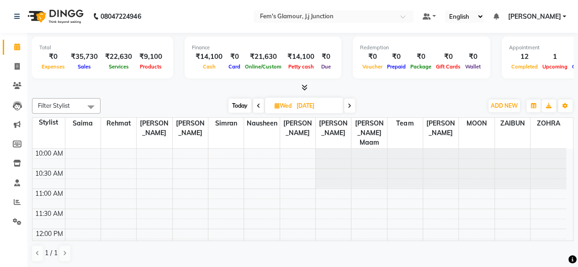
click at [263, 103] on div "[DATE] [DATE]" at bounding box center [292, 106] width 128 height 14
click at [260, 105] on span at bounding box center [258, 106] width 11 height 14
type input "02-09-2025"
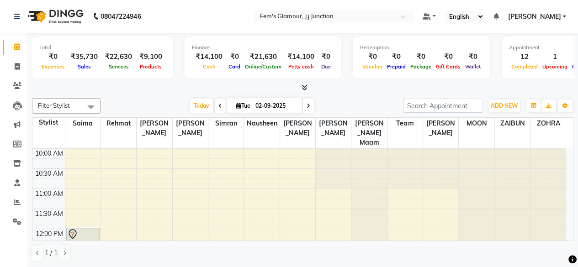
click at [200, 96] on div "Filter Stylist Select All fatima maam [PERSON_NAME] [PERSON_NAME] maam MOON Nag…" at bounding box center [303, 180] width 542 height 171
click at [200, 101] on span "Today" at bounding box center [201, 106] width 23 height 14
